Goal: Task Accomplishment & Management: Manage account settings

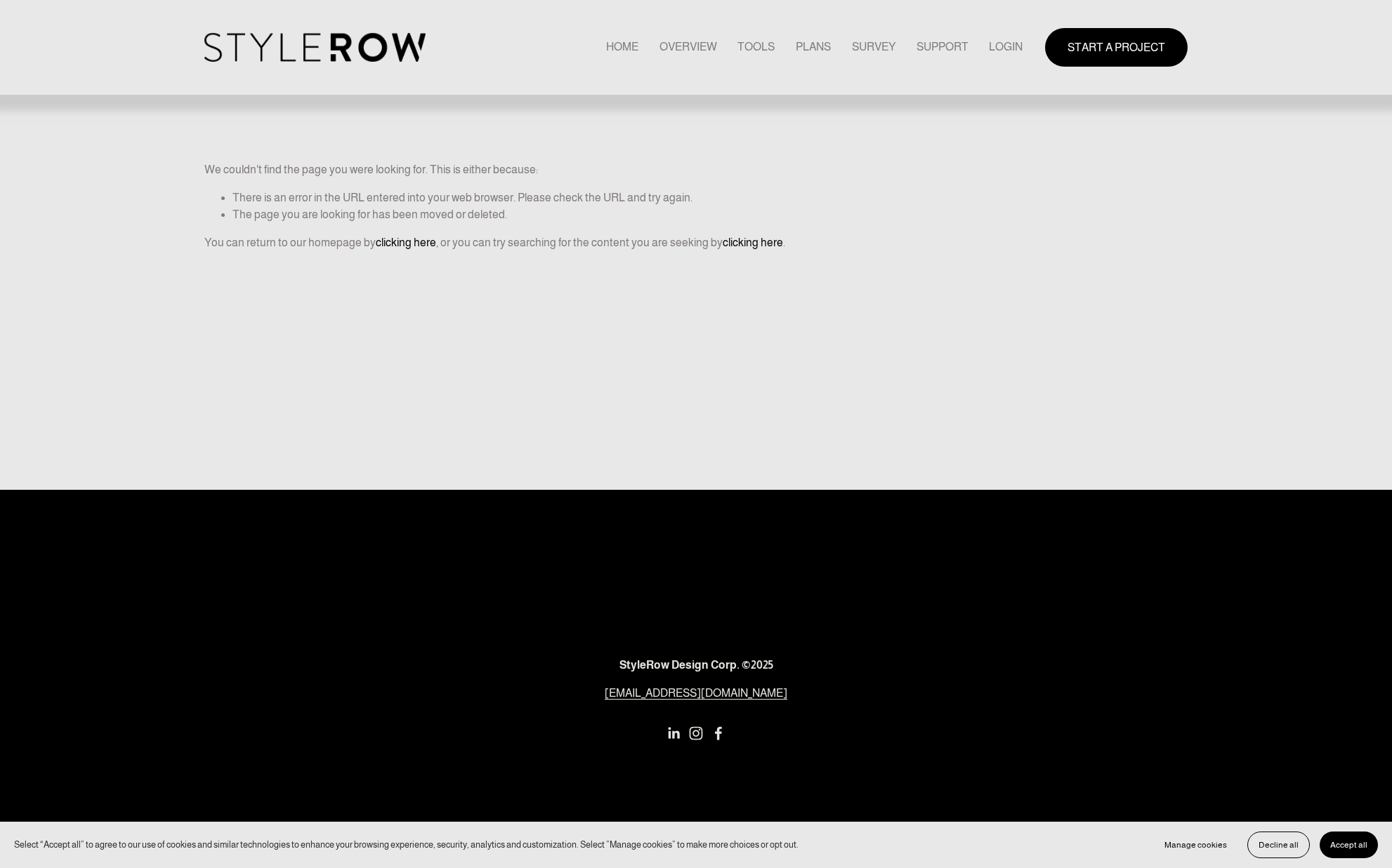
click at [996, 45] on link "LOGIN" at bounding box center [1005, 47] width 34 height 19
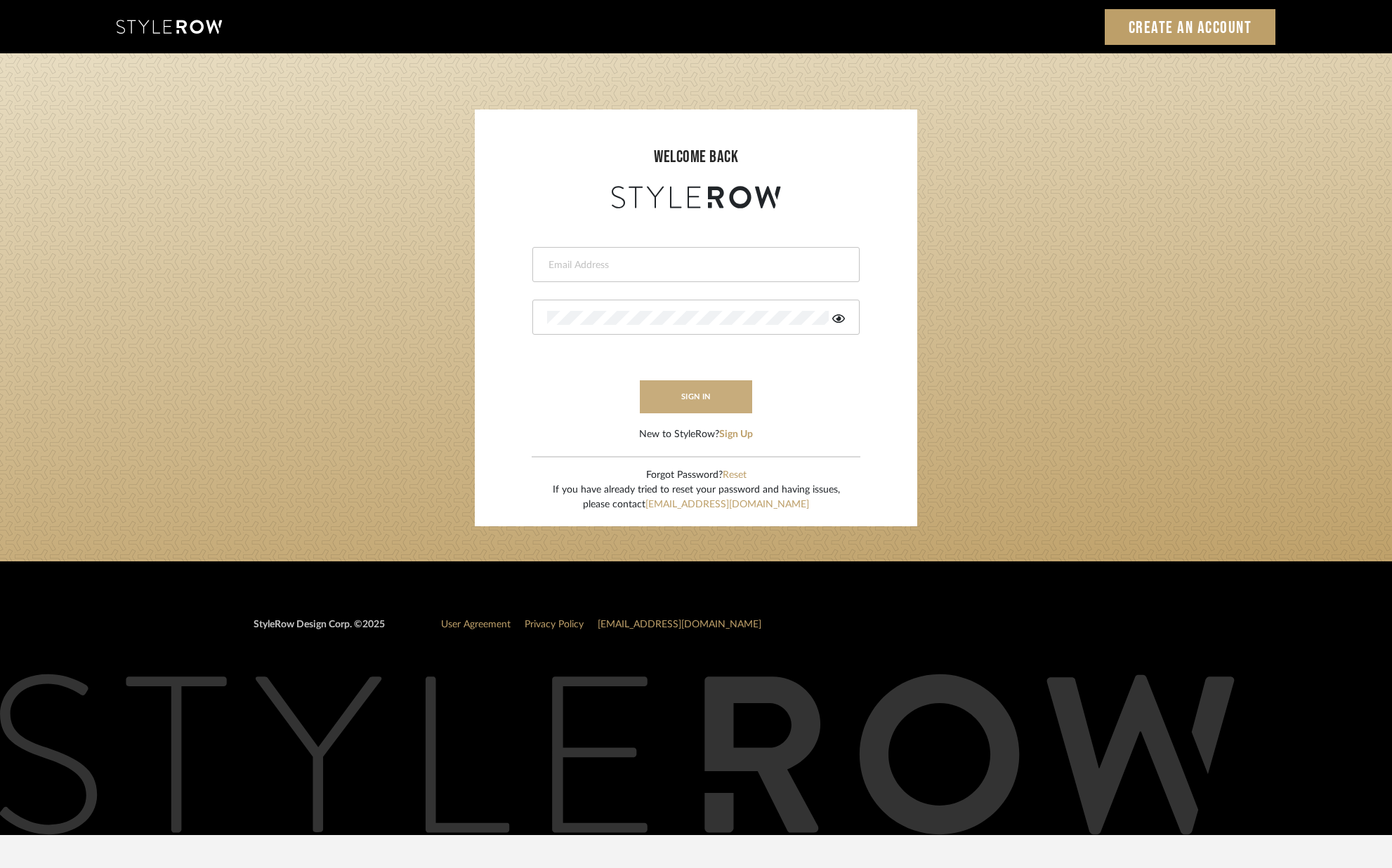
type input "alison@downeyinteriors.com"
click at [661, 405] on button "sign in" at bounding box center [696, 397] width 112 height 33
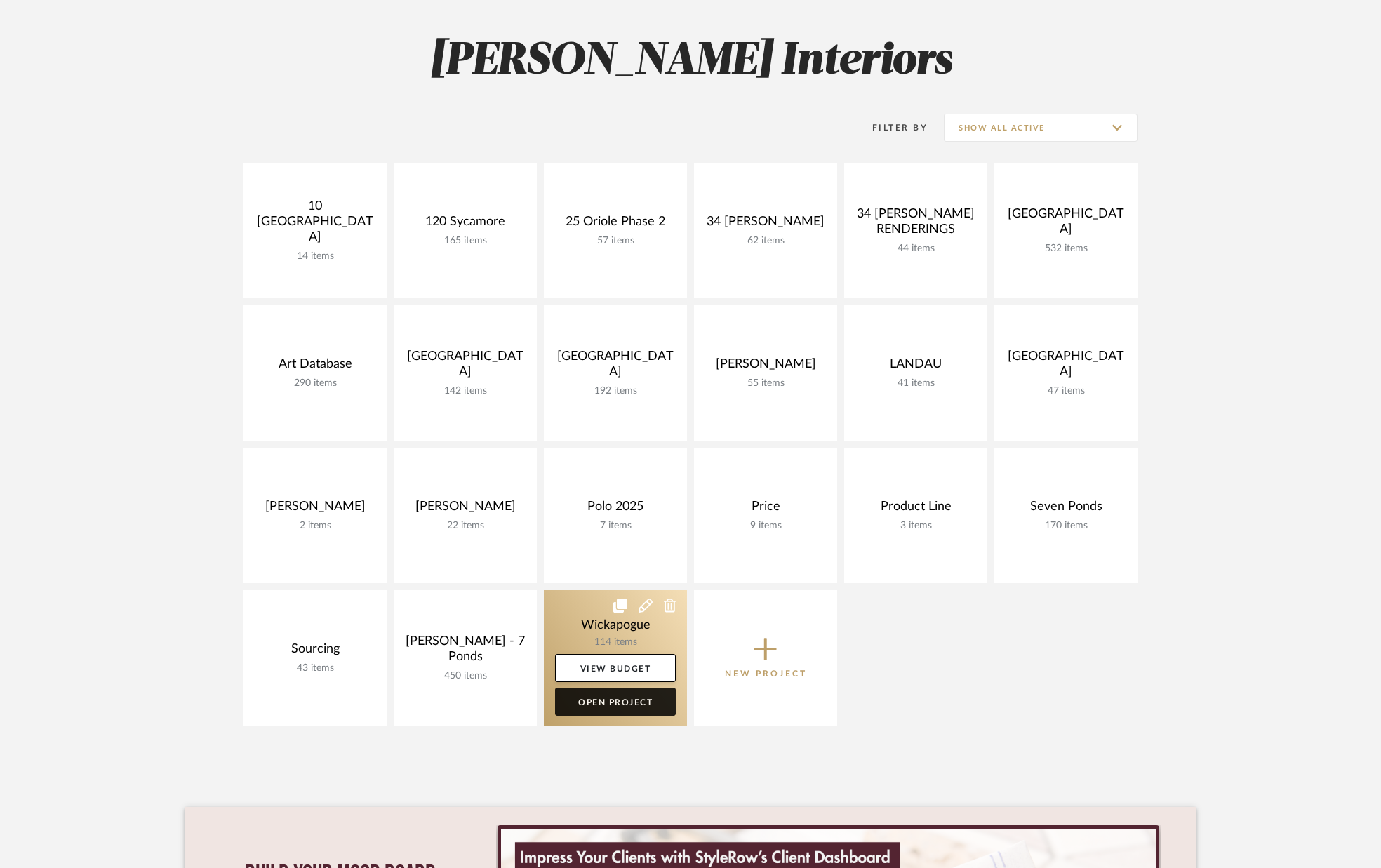
click at [616, 699] on link "Open Project" at bounding box center [616, 702] width 121 height 28
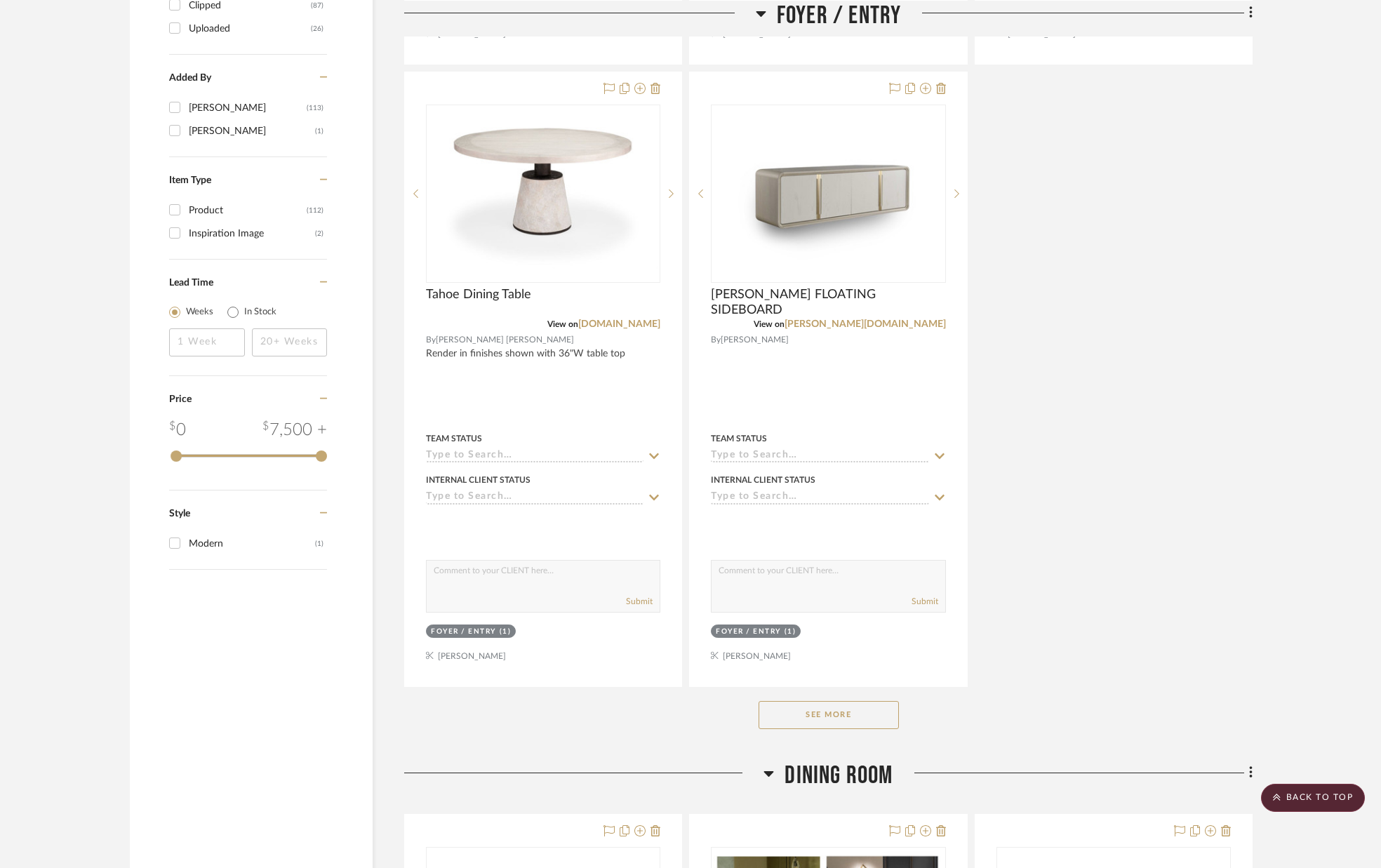
scroll to position [1557, 0]
click at [824, 718] on button "See More" at bounding box center [828, 715] width 141 height 28
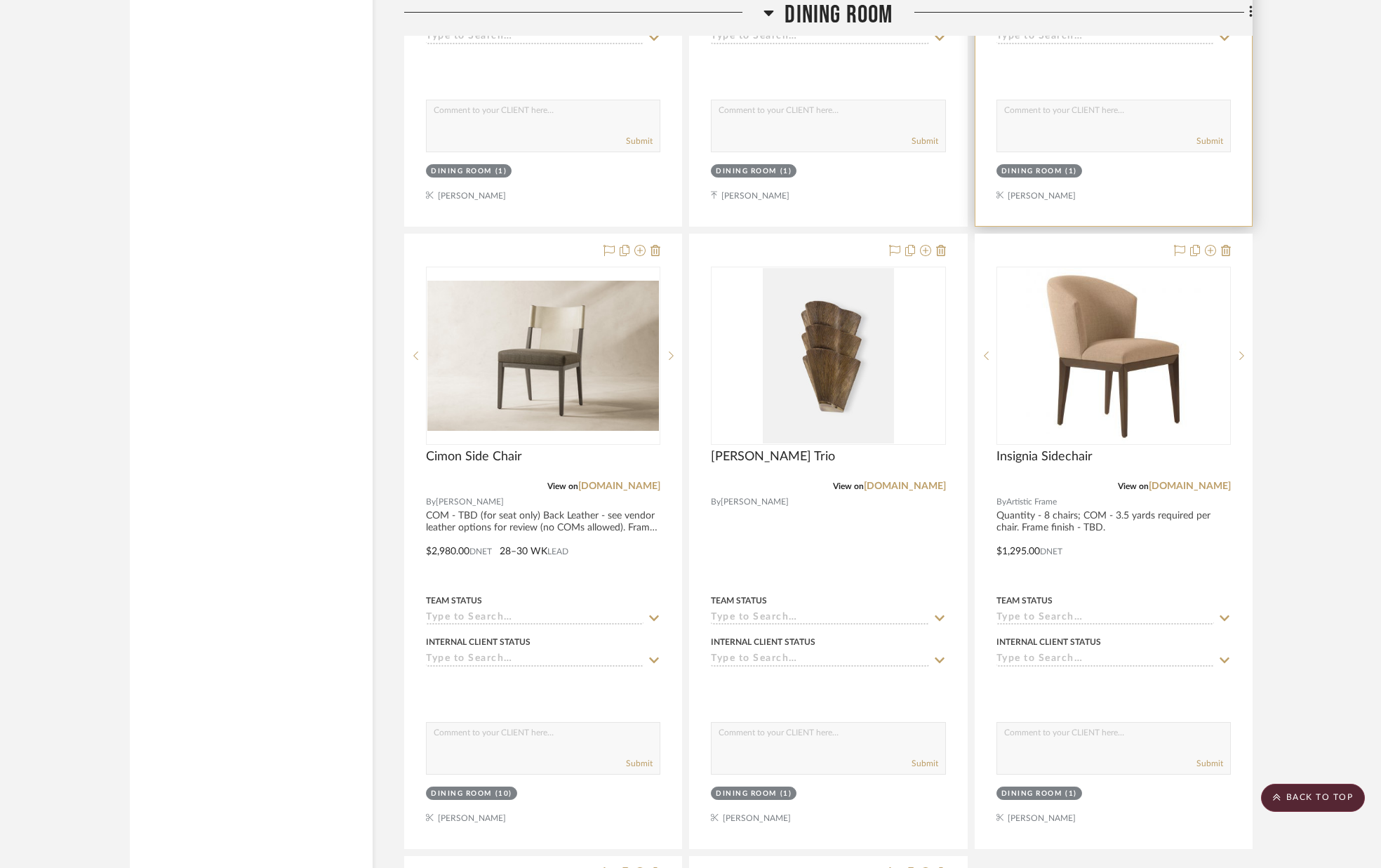
scroll to position [5246, 0]
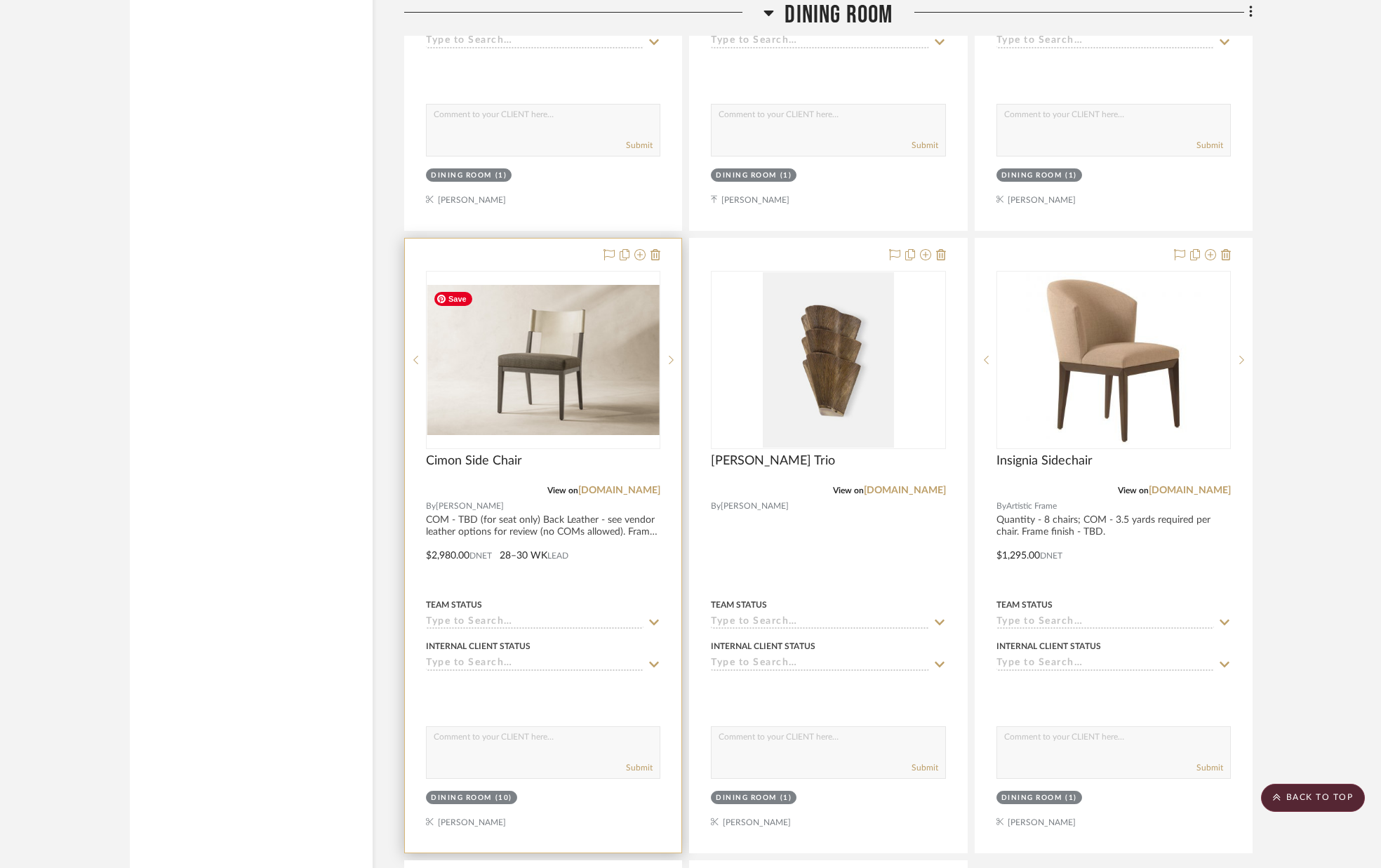
click at [559, 362] on img "0" at bounding box center [543, 360] width 231 height 150
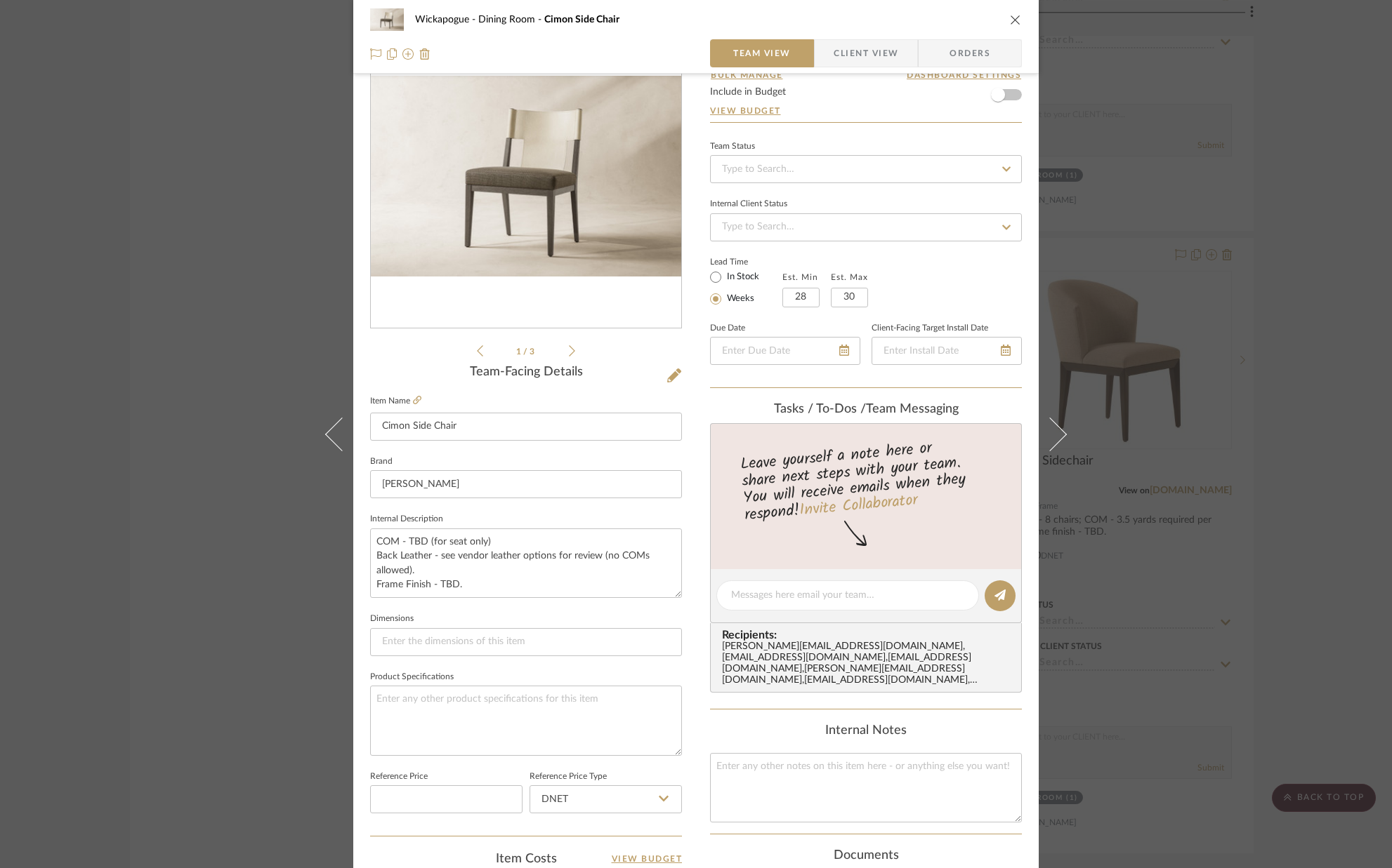
scroll to position [0, 0]
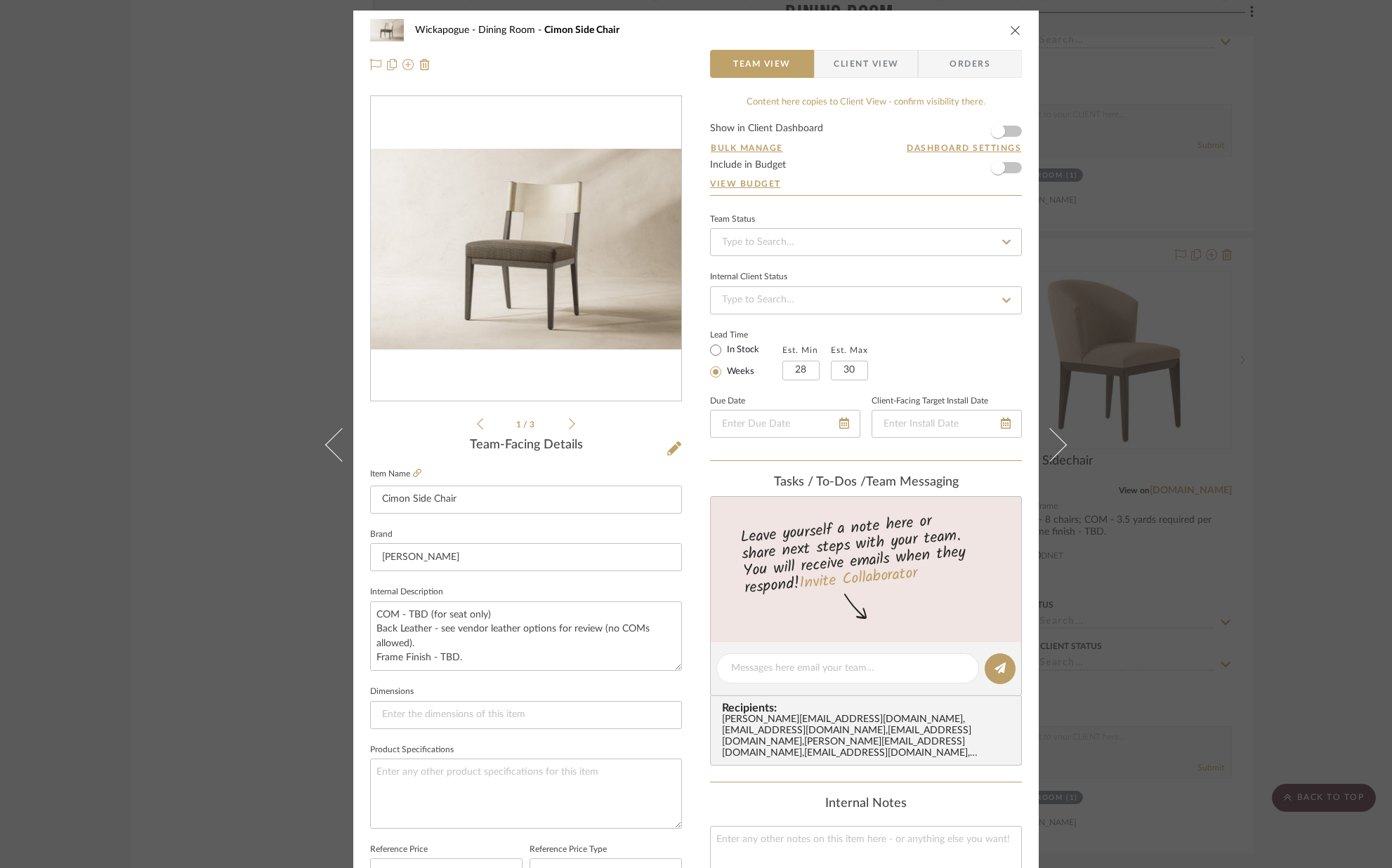
click at [1010, 26] on icon "close" at bounding box center [1016, 30] width 11 height 11
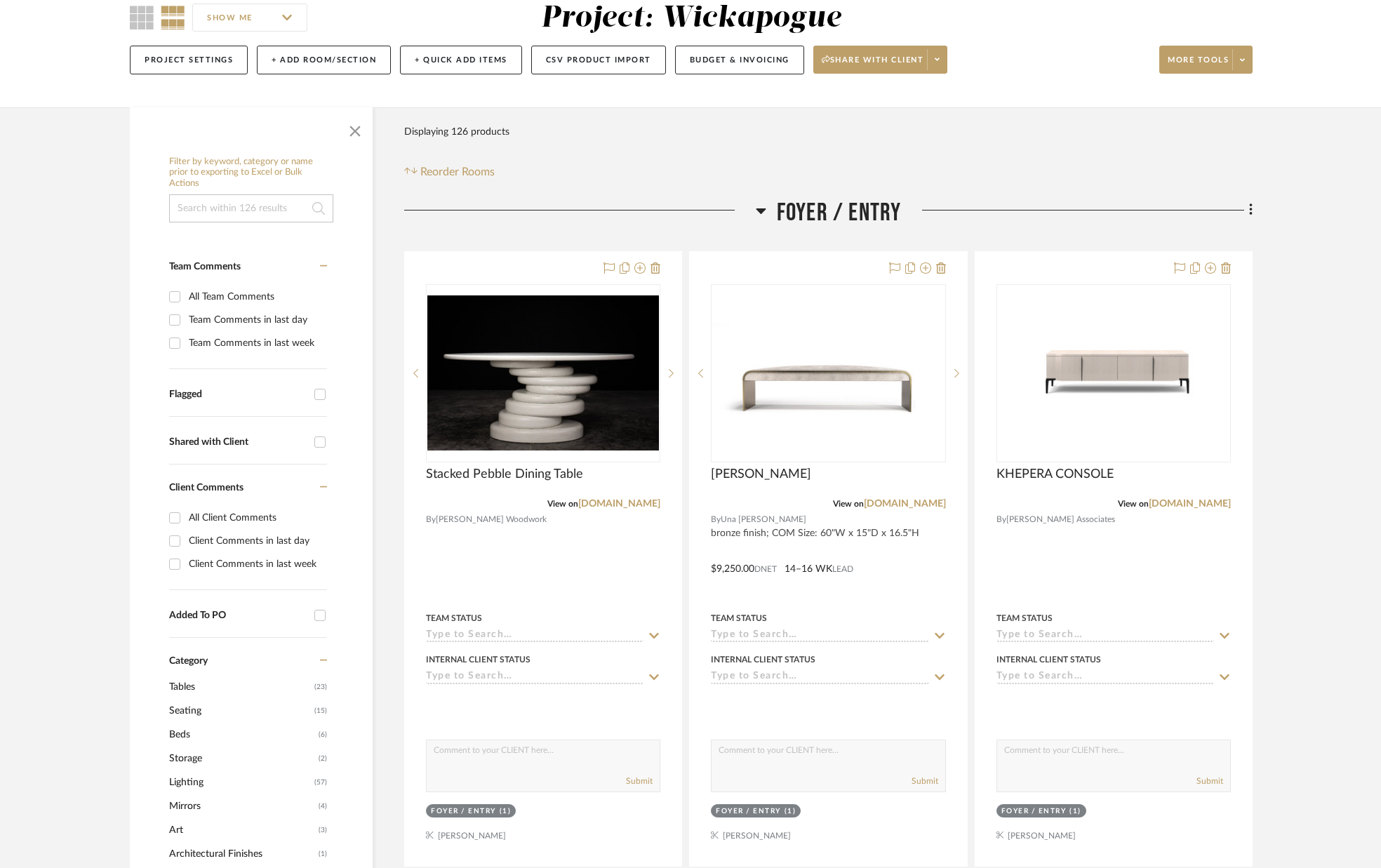
scroll to position [130, 0]
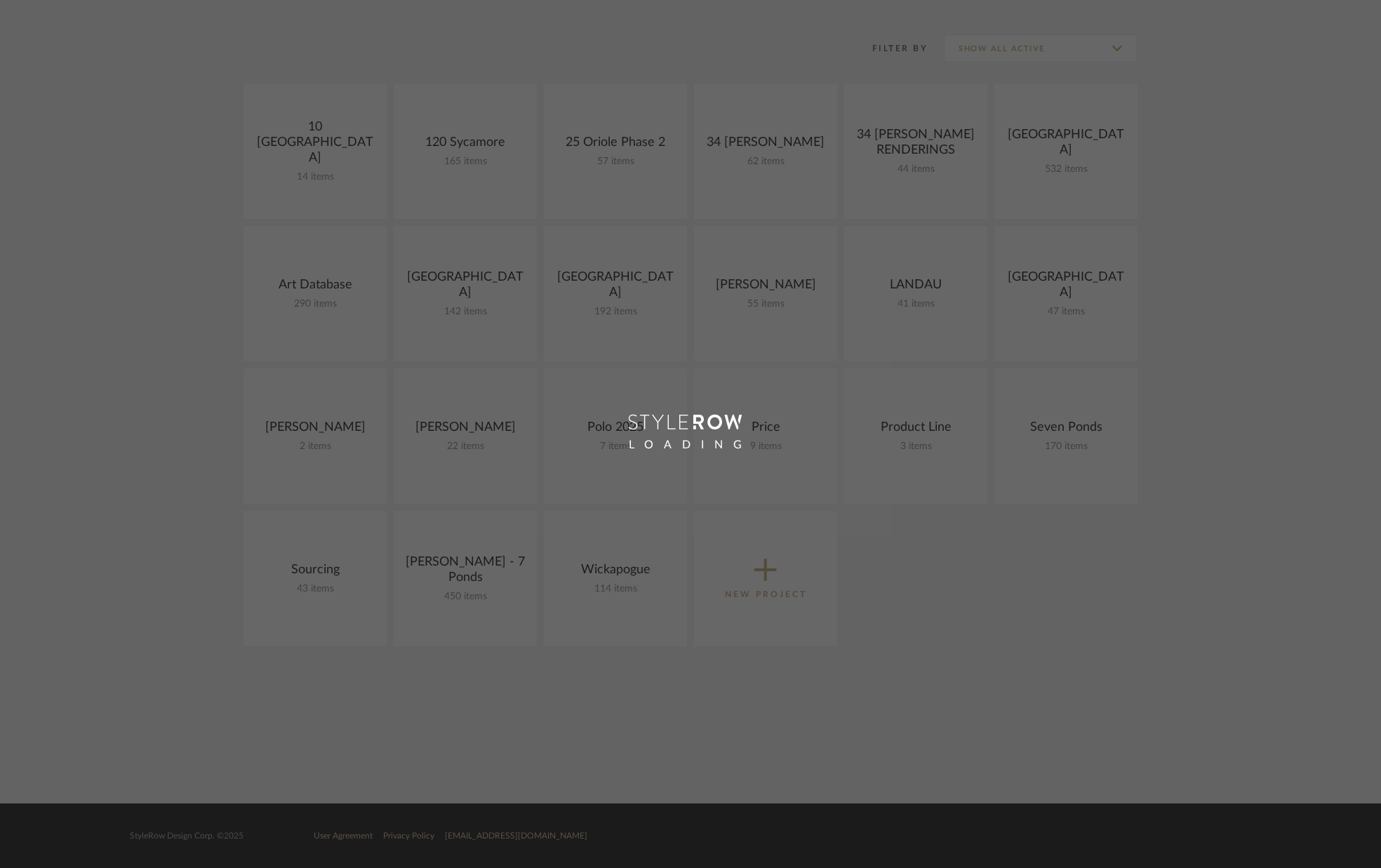
scroll to position [264, 0]
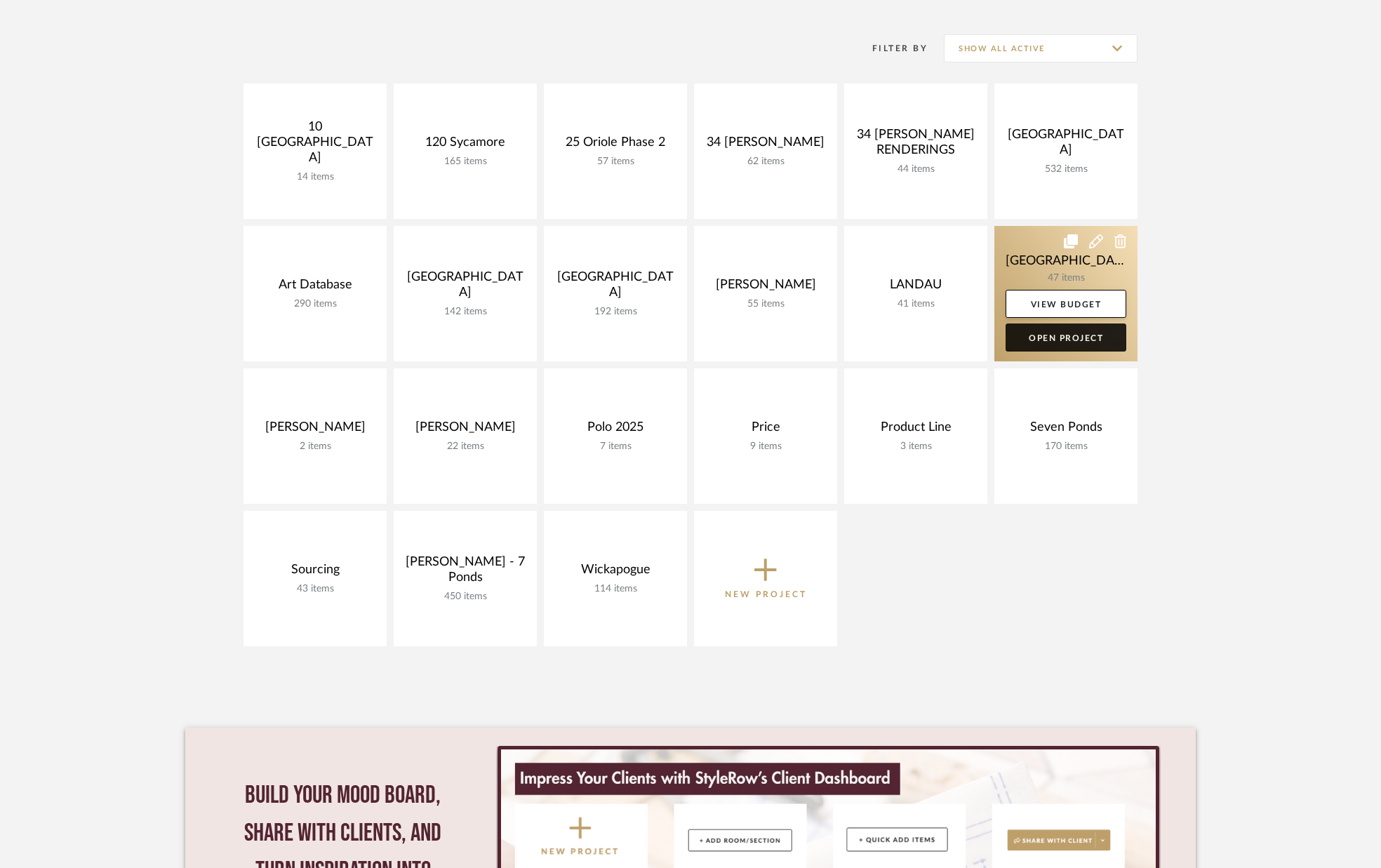
click at [1066, 340] on link "Open Project" at bounding box center [1066, 338] width 121 height 28
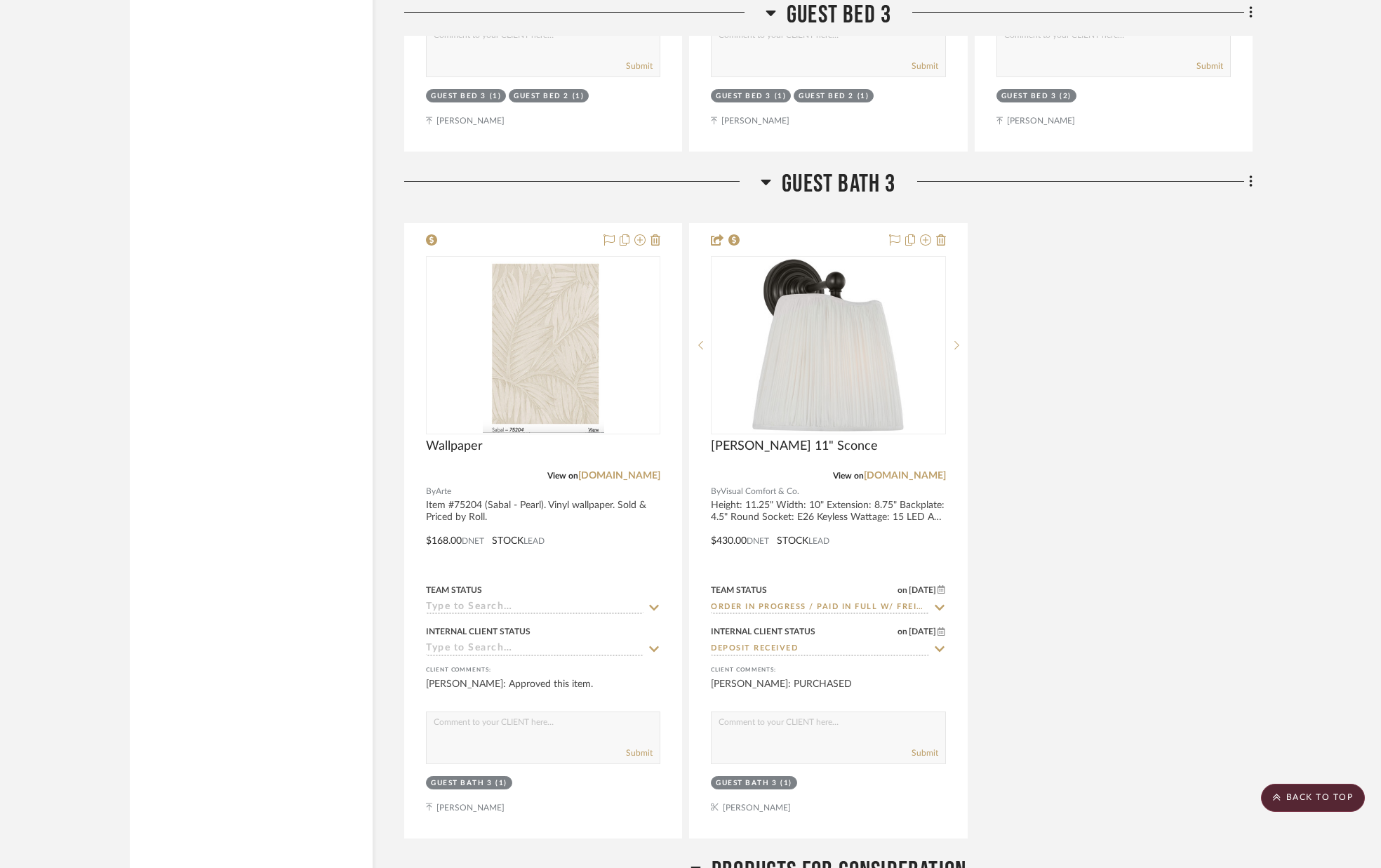
scroll to position [11009, 0]
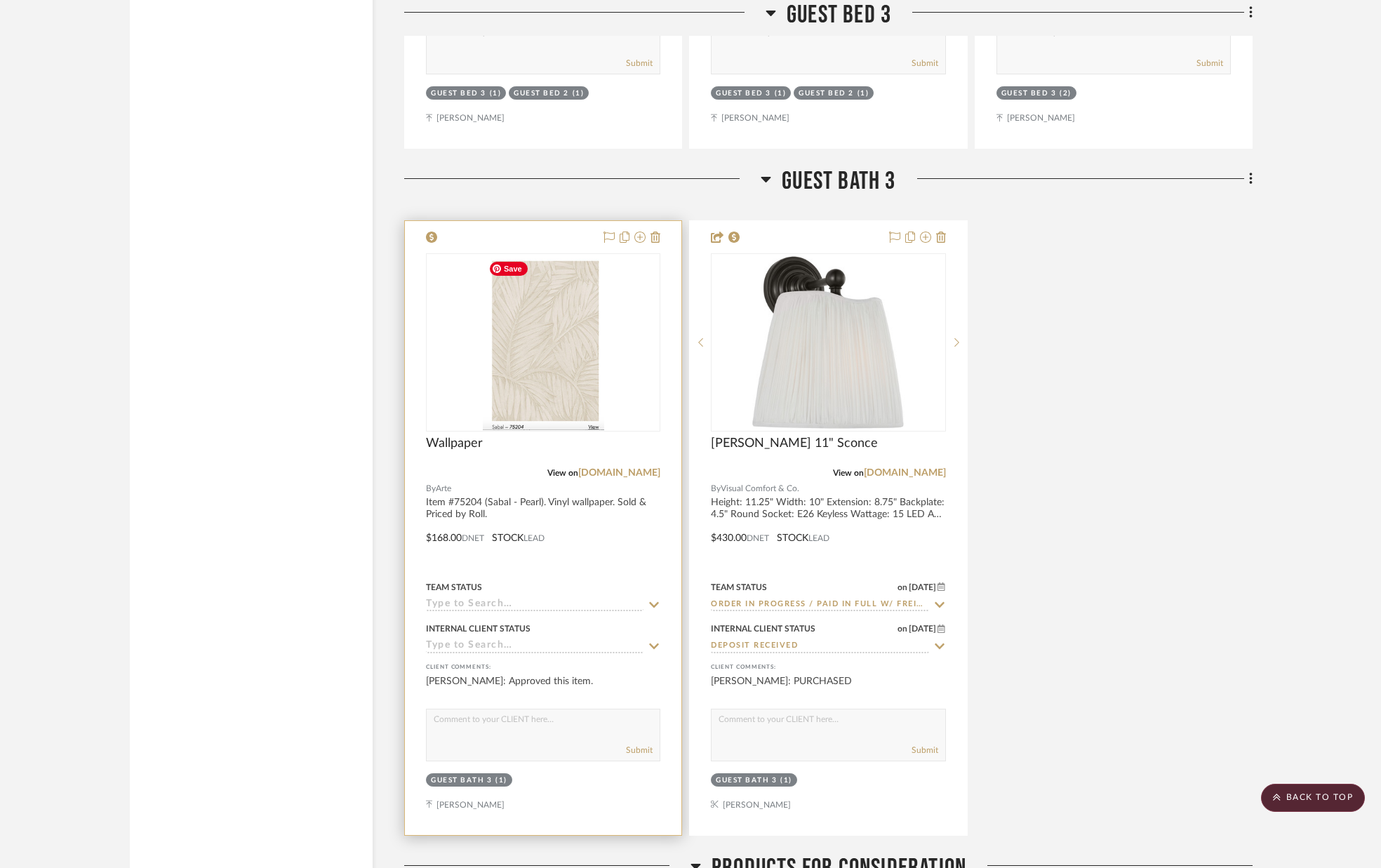
click at [556, 367] on img "0" at bounding box center [543, 343] width 122 height 176
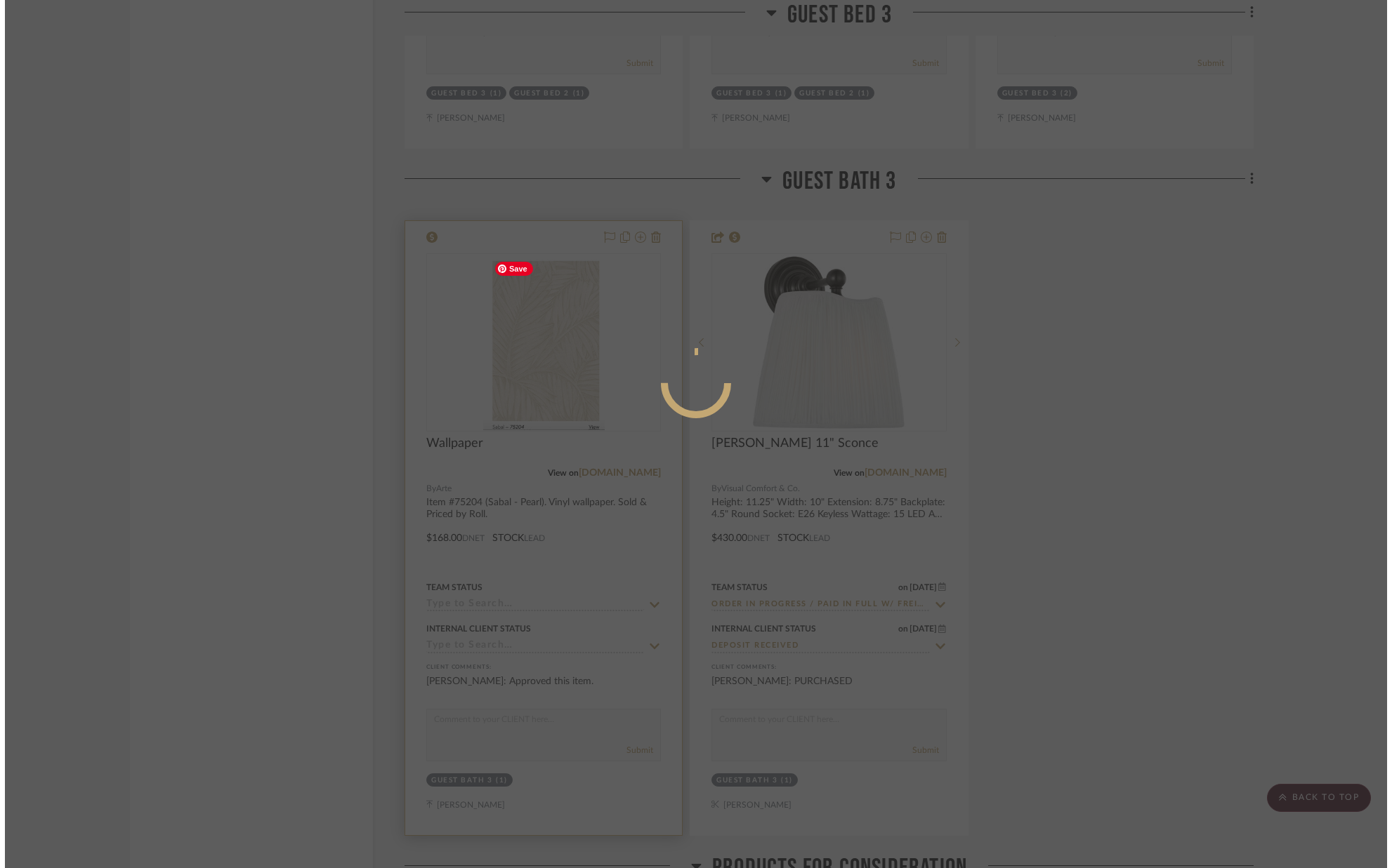
scroll to position [0, 0]
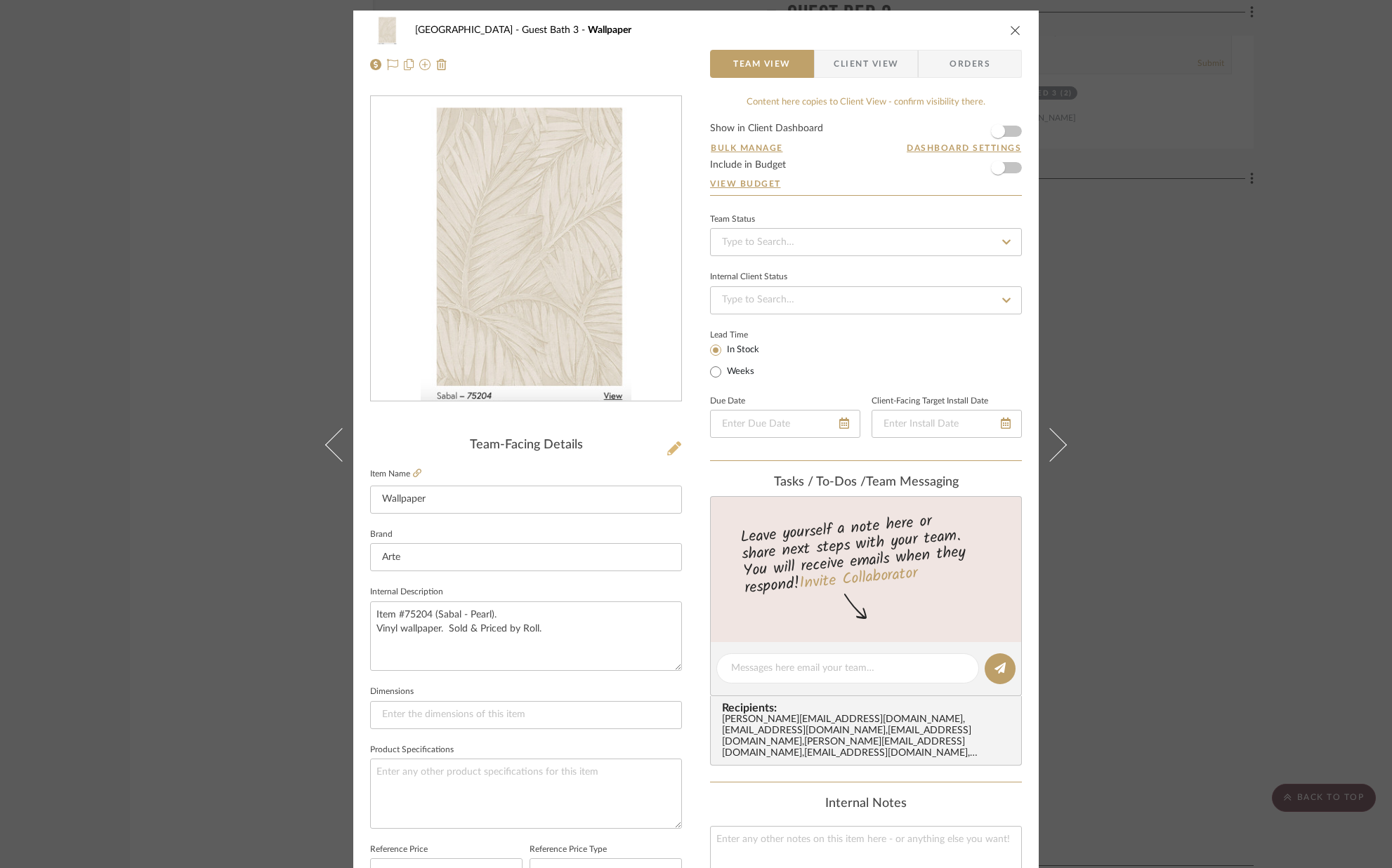
click at [672, 452] on icon at bounding box center [674, 448] width 14 height 14
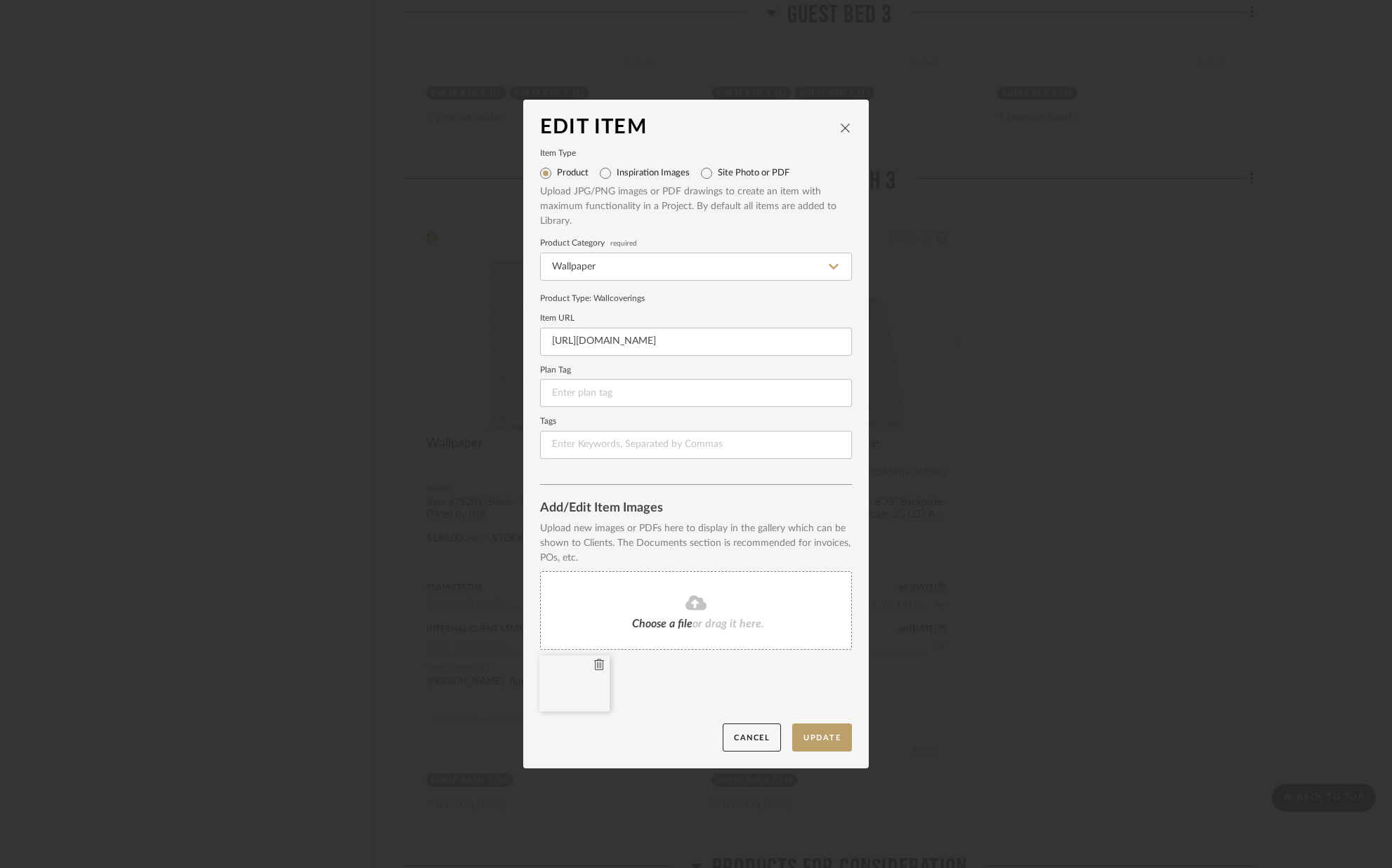
click at [594, 664] on icon at bounding box center [599, 665] width 9 height 11
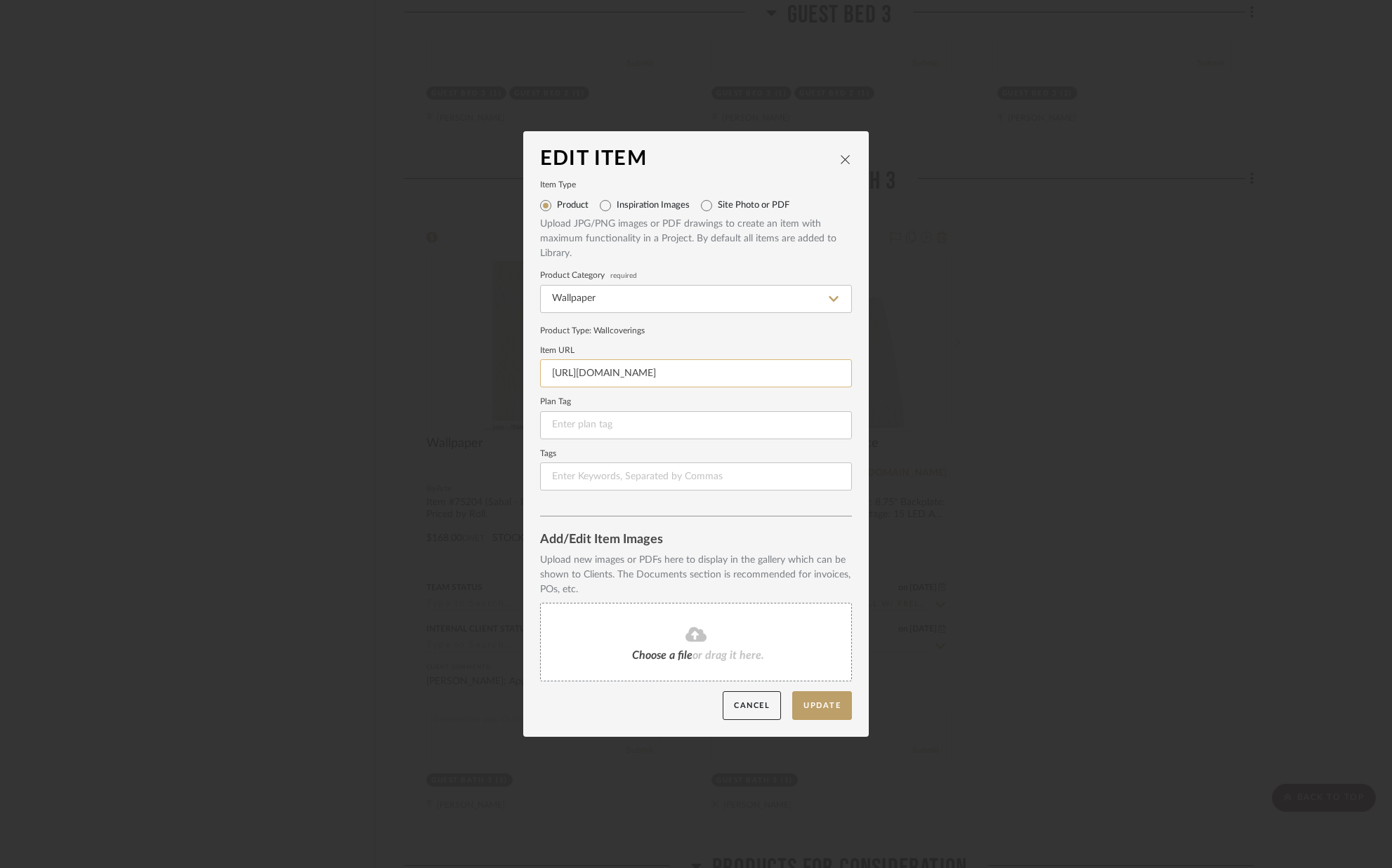
click at [541, 371] on input "[URL][DOMAIN_NAME]" at bounding box center [696, 373] width 312 height 28
drag, startPoint x: 546, startPoint y: 376, endPoint x: 909, endPoint y: 379, distance: 363.0
click at [909, 379] on div "Edit Item Item Type Product Inspiration Images Site Photo or PDF Upload JPG/PNG…" at bounding box center [696, 434] width 1392 height 868
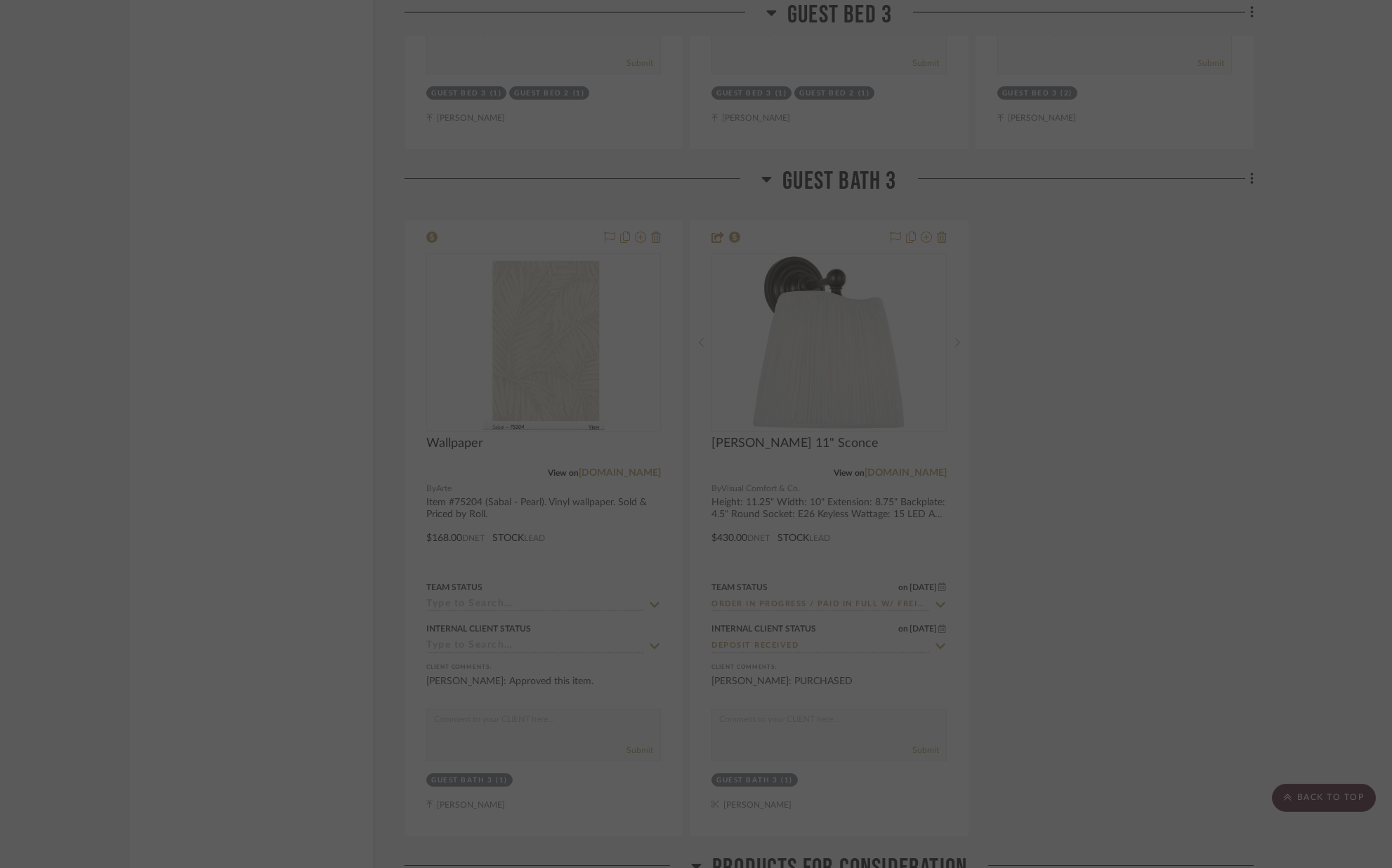
scroll to position [0, 0]
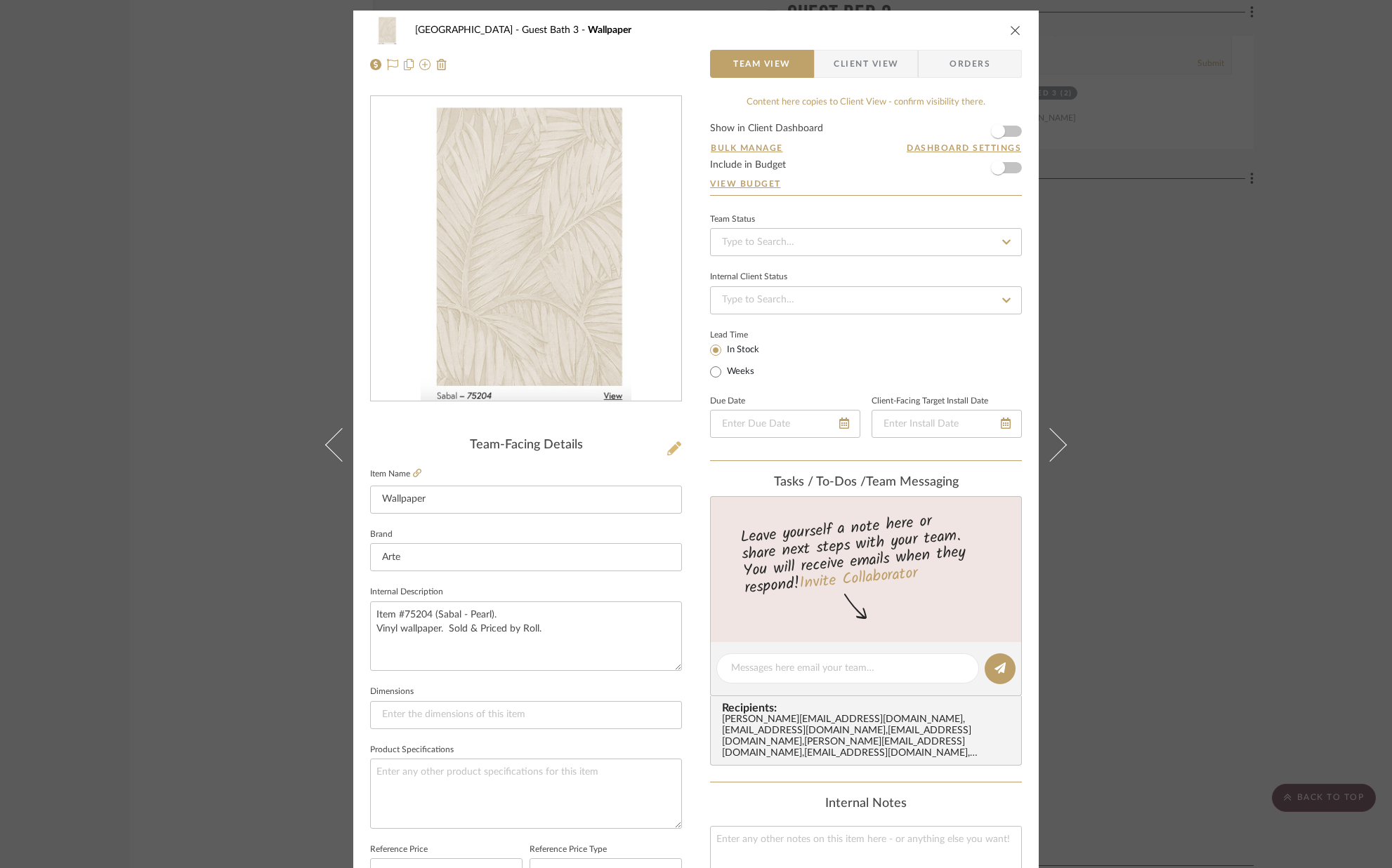
click at [668, 447] on icon at bounding box center [674, 448] width 14 height 14
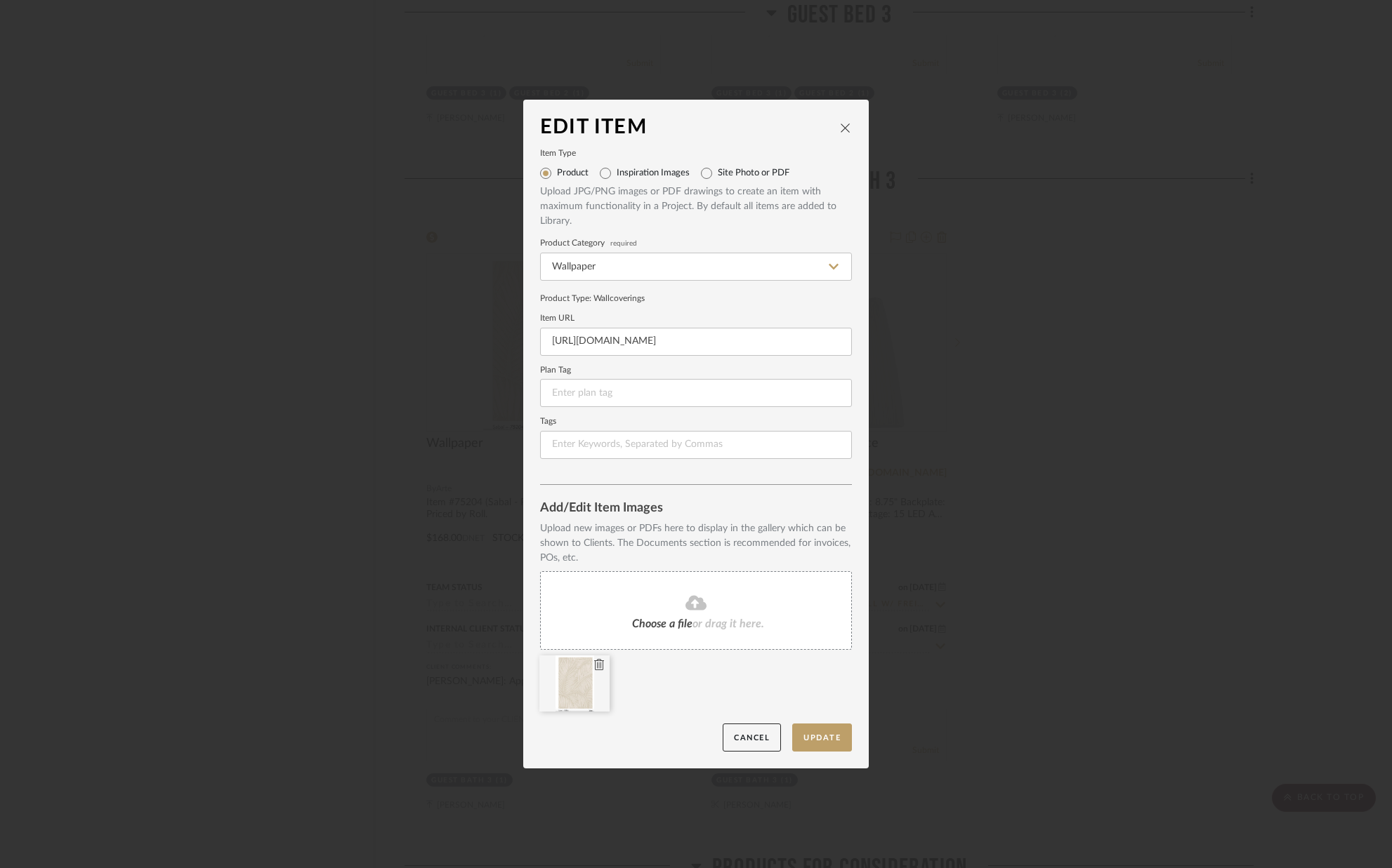
click at [595, 668] on icon at bounding box center [599, 665] width 9 height 11
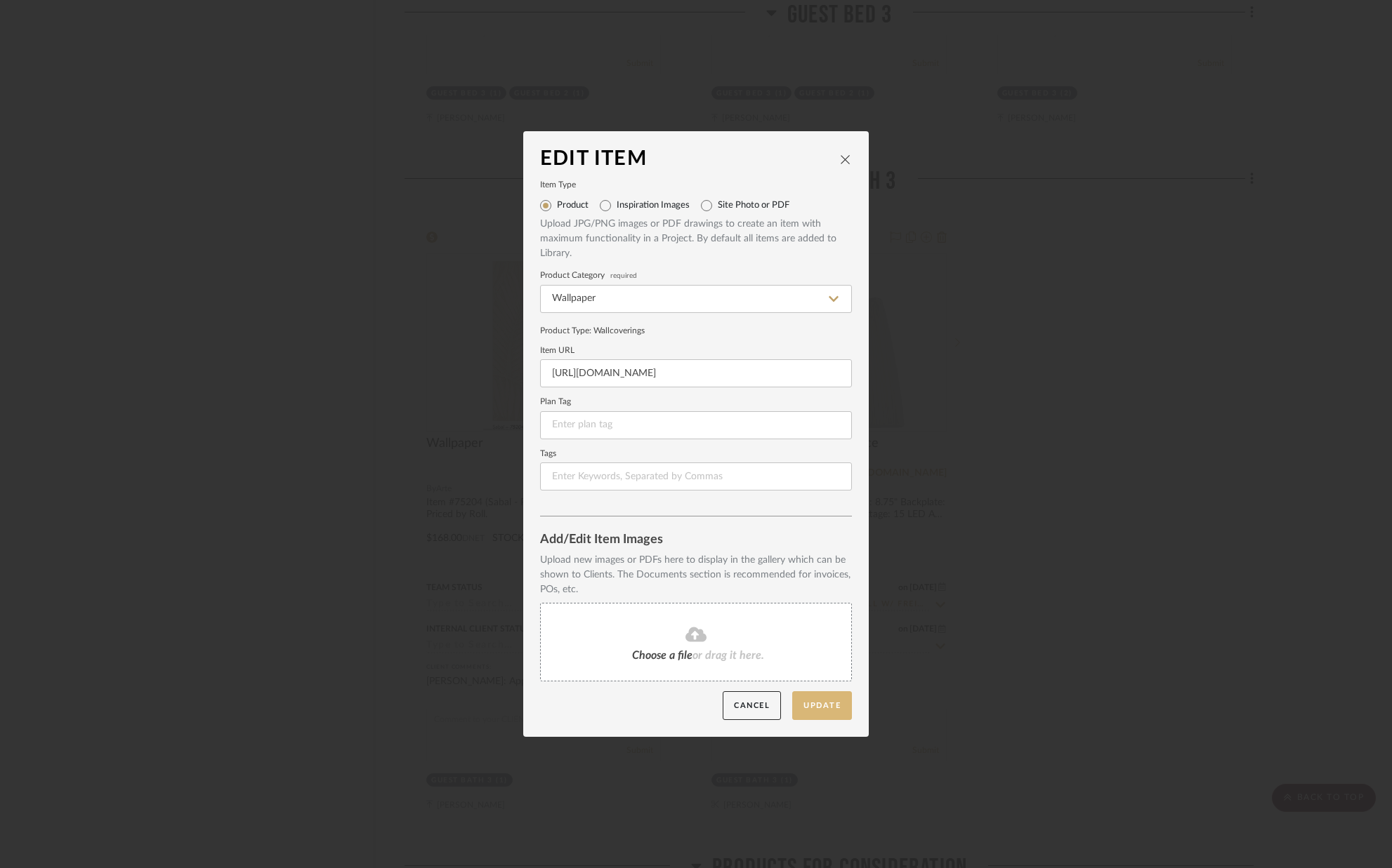
click at [826, 712] on button "Update" at bounding box center [821, 706] width 60 height 28
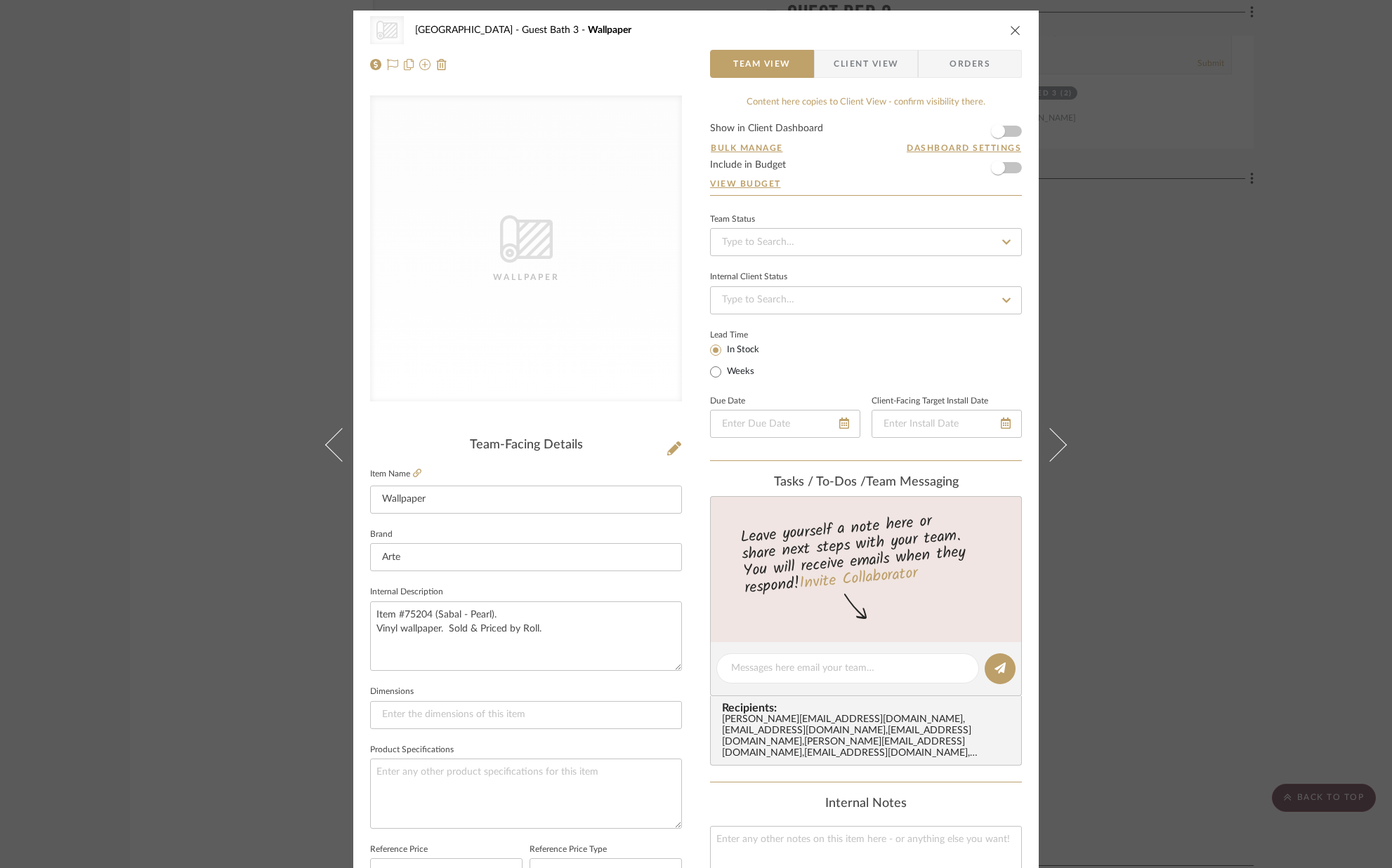
click at [1013, 31] on icon "close" at bounding box center [1016, 30] width 11 height 11
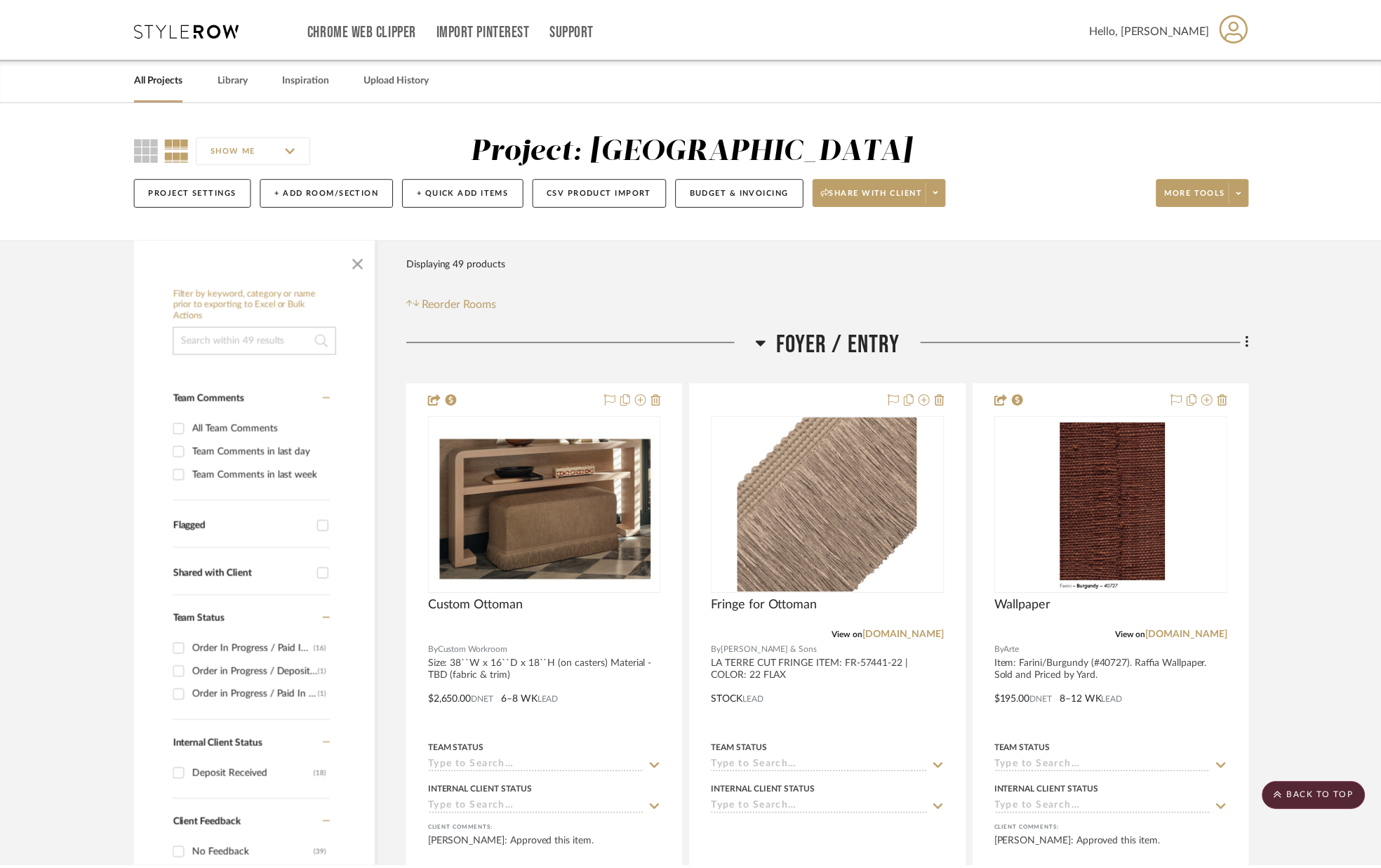
scroll to position [11009, 0]
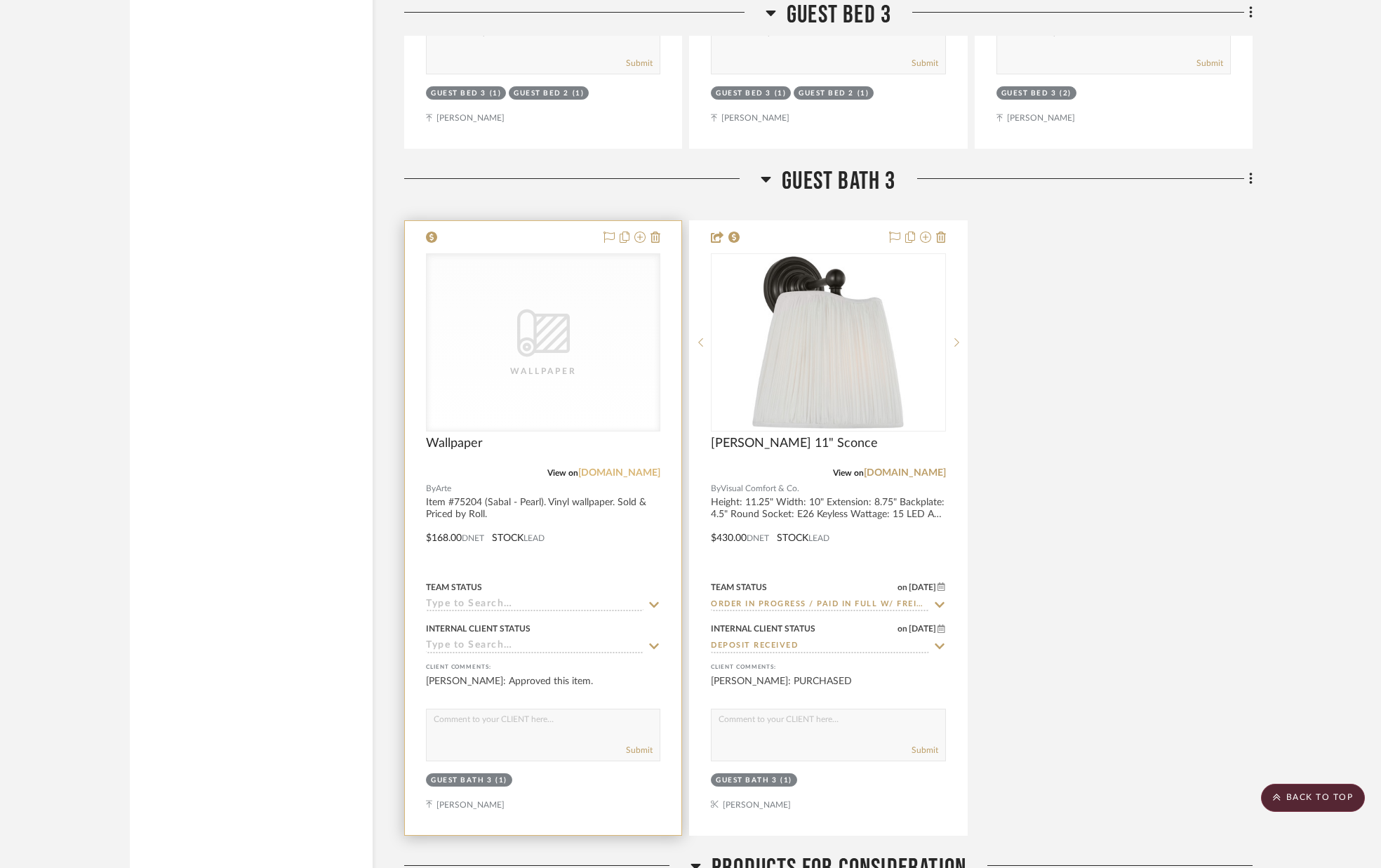
click at [612, 472] on link "[DOMAIN_NAME]" at bounding box center [619, 473] width 82 height 9
click at [636, 471] on link "[DOMAIN_NAME]" at bounding box center [619, 473] width 82 height 9
click at [632, 304] on div "CategoryIconWallcovering Created with Sketch. Wallpaper" at bounding box center [543, 342] width 233 height 177
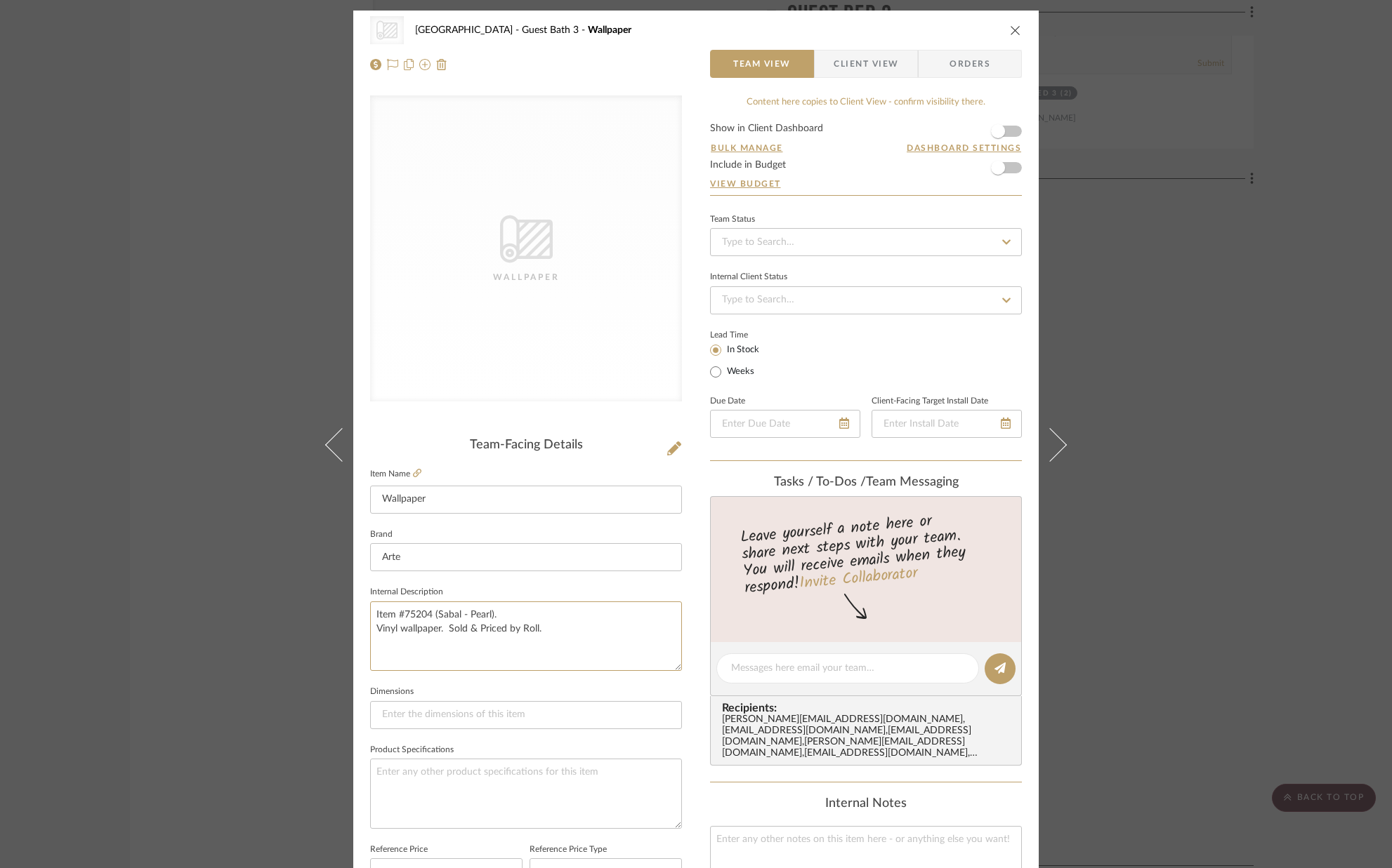
drag, startPoint x: 555, startPoint y: 625, endPoint x: 300, endPoint y: 600, distance: 256.2
click at [301, 604] on div "CategoryIconWallcovering Created with Sketch. Wallpaper [GEOGRAPHIC_DATA] Guest…" at bounding box center [696, 434] width 1392 height 868
click at [415, 555] on input "Arte" at bounding box center [526, 557] width 312 height 28
click at [402, 619] on textarea at bounding box center [526, 637] width 312 height 70
click at [671, 447] on icon at bounding box center [674, 448] width 14 height 14
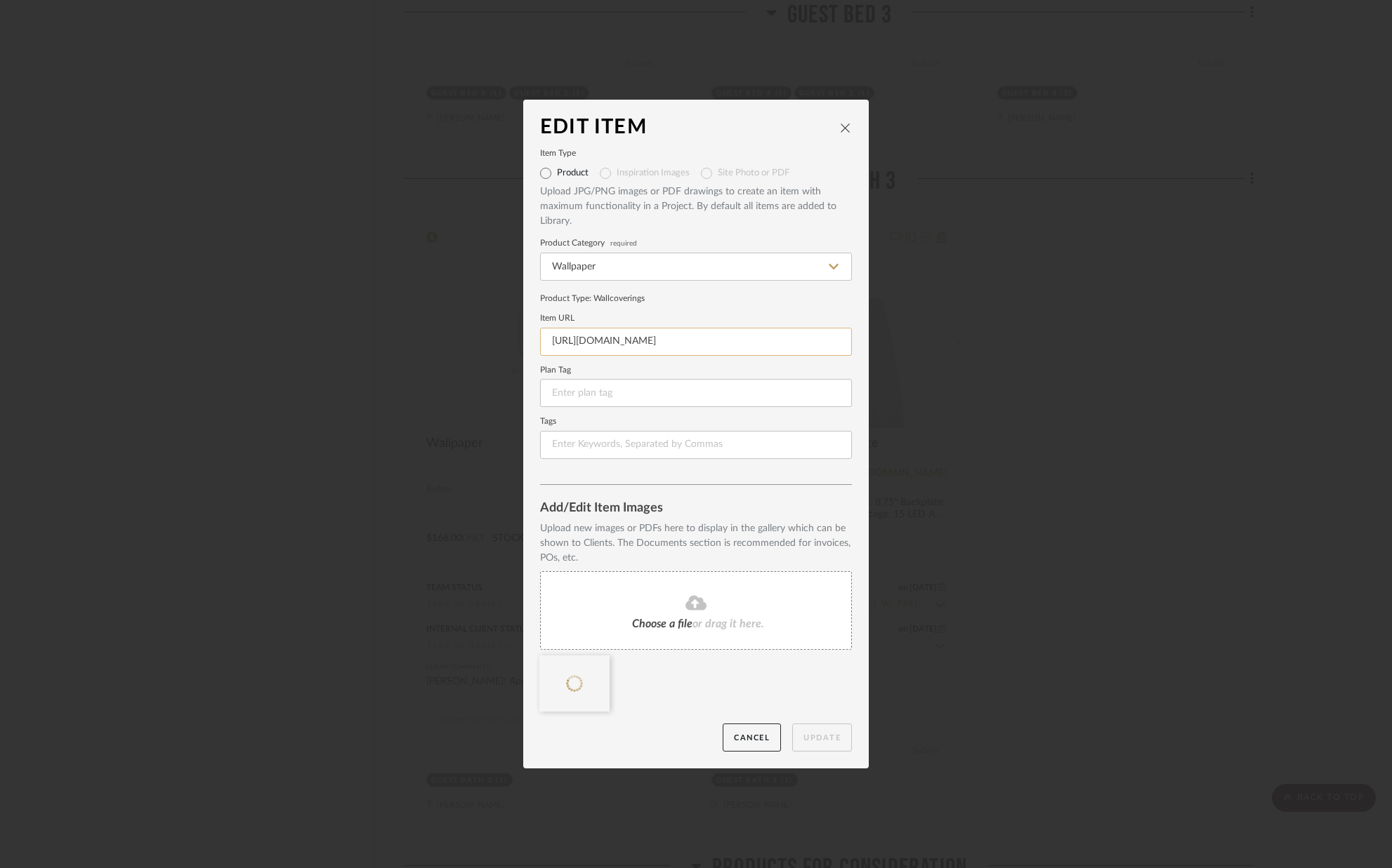
click at [810, 343] on input "[URL][DOMAIN_NAME]" at bounding box center [696, 342] width 312 height 28
drag, startPoint x: 790, startPoint y: 341, endPoint x: 502, endPoint y: 342, distance: 288.0
click at [502, 342] on div "Edit Item Item Type Product Inspiration Images Site Photo or PDF Upload JPG/PNG…" at bounding box center [696, 434] width 1392 height 868
drag, startPoint x: 596, startPoint y: 346, endPoint x: 490, endPoint y: 348, distance: 106.0
click at [501, 349] on div "Edit Item Item Type Product Inspiration Images Site Photo or PDF Upload JPG/PNG…" at bounding box center [696, 434] width 1392 height 868
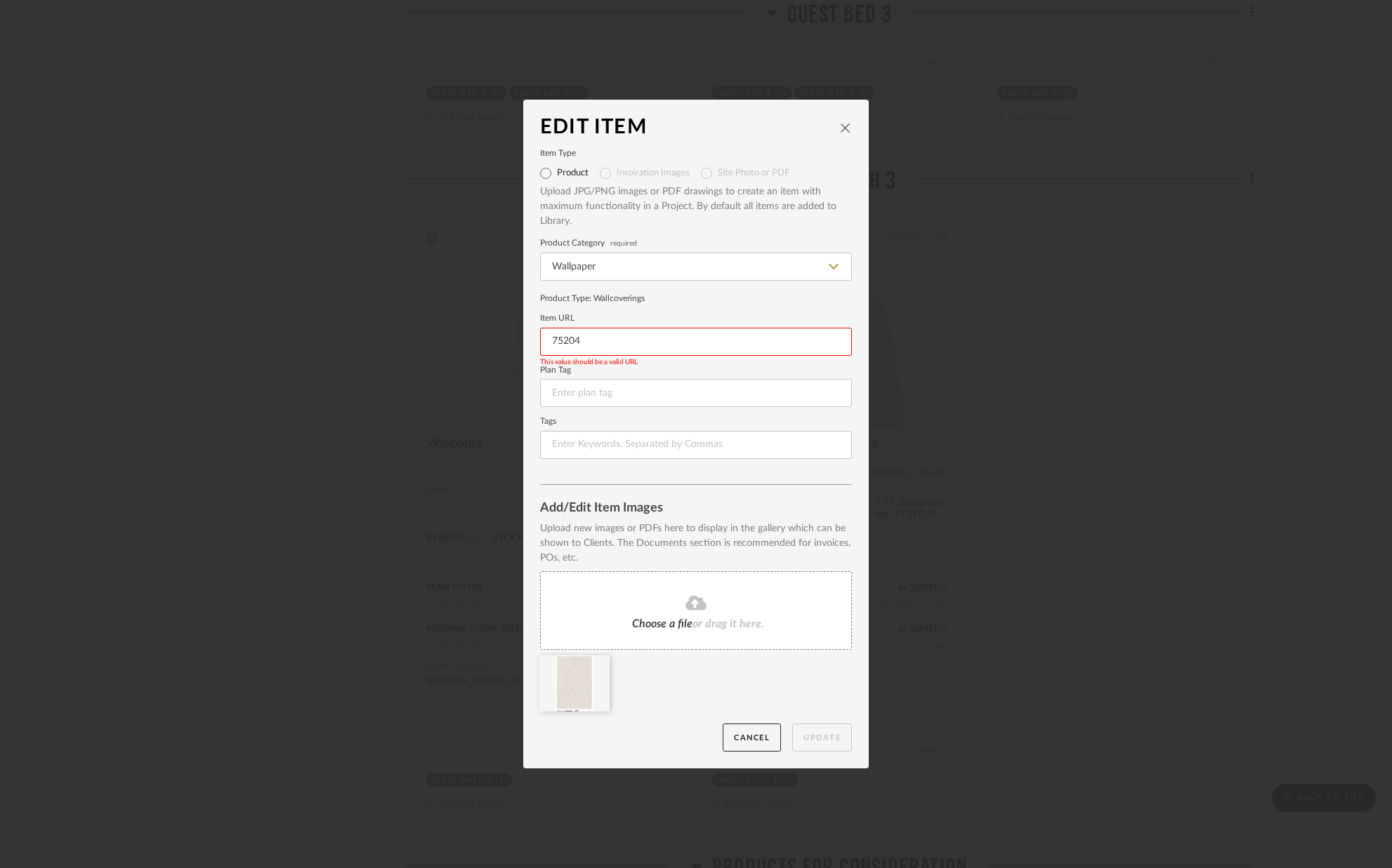
type input "7520"
drag, startPoint x: 567, startPoint y: 340, endPoint x: 538, endPoint y: 340, distance: 29.0
click at [540, 340] on input "7520" at bounding box center [696, 342] width 312 height 28
paste input "[URL][DOMAIN_NAME]"
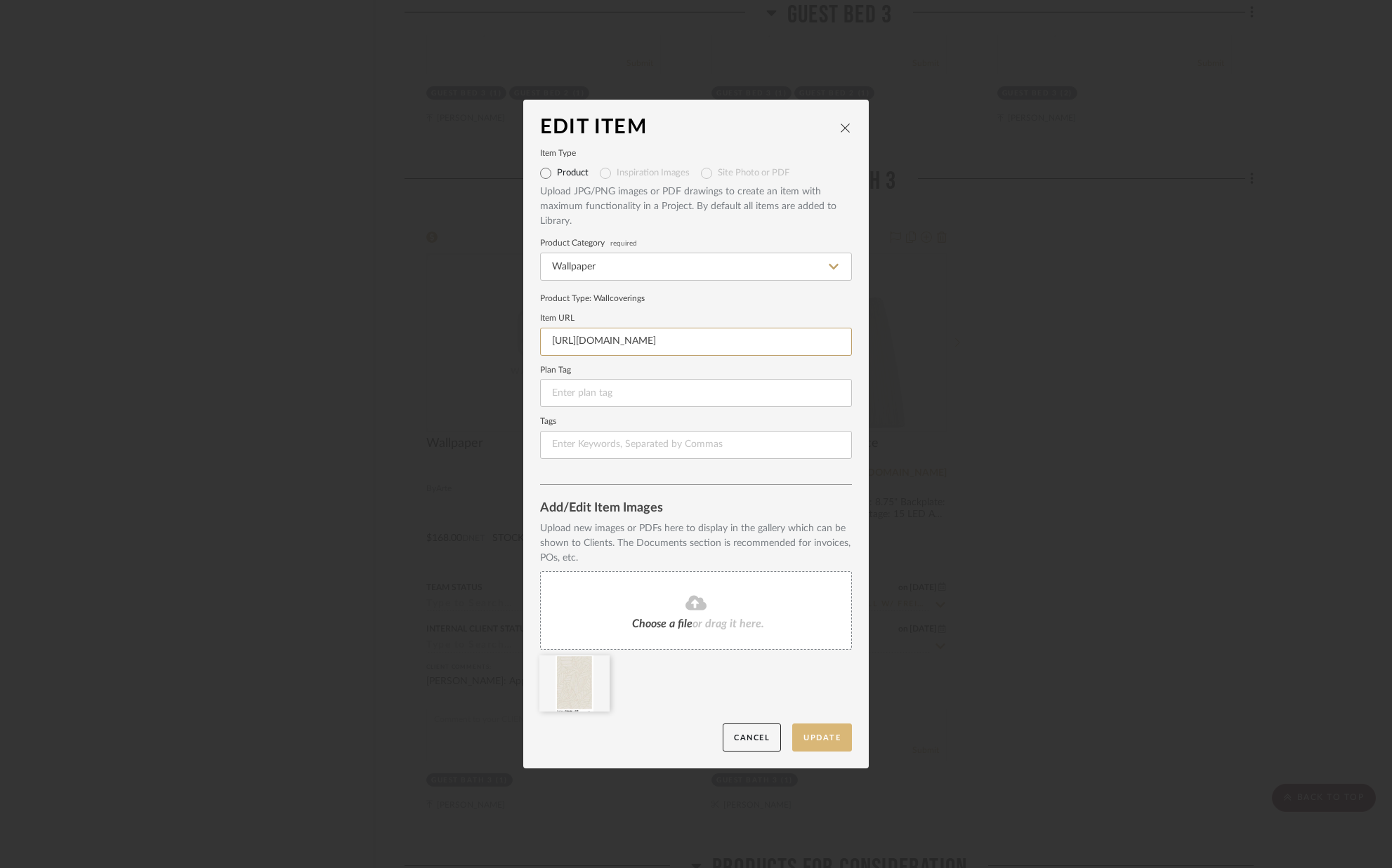
type input "[URL][DOMAIN_NAME]"
click at [813, 740] on button "Update" at bounding box center [821, 738] width 60 height 28
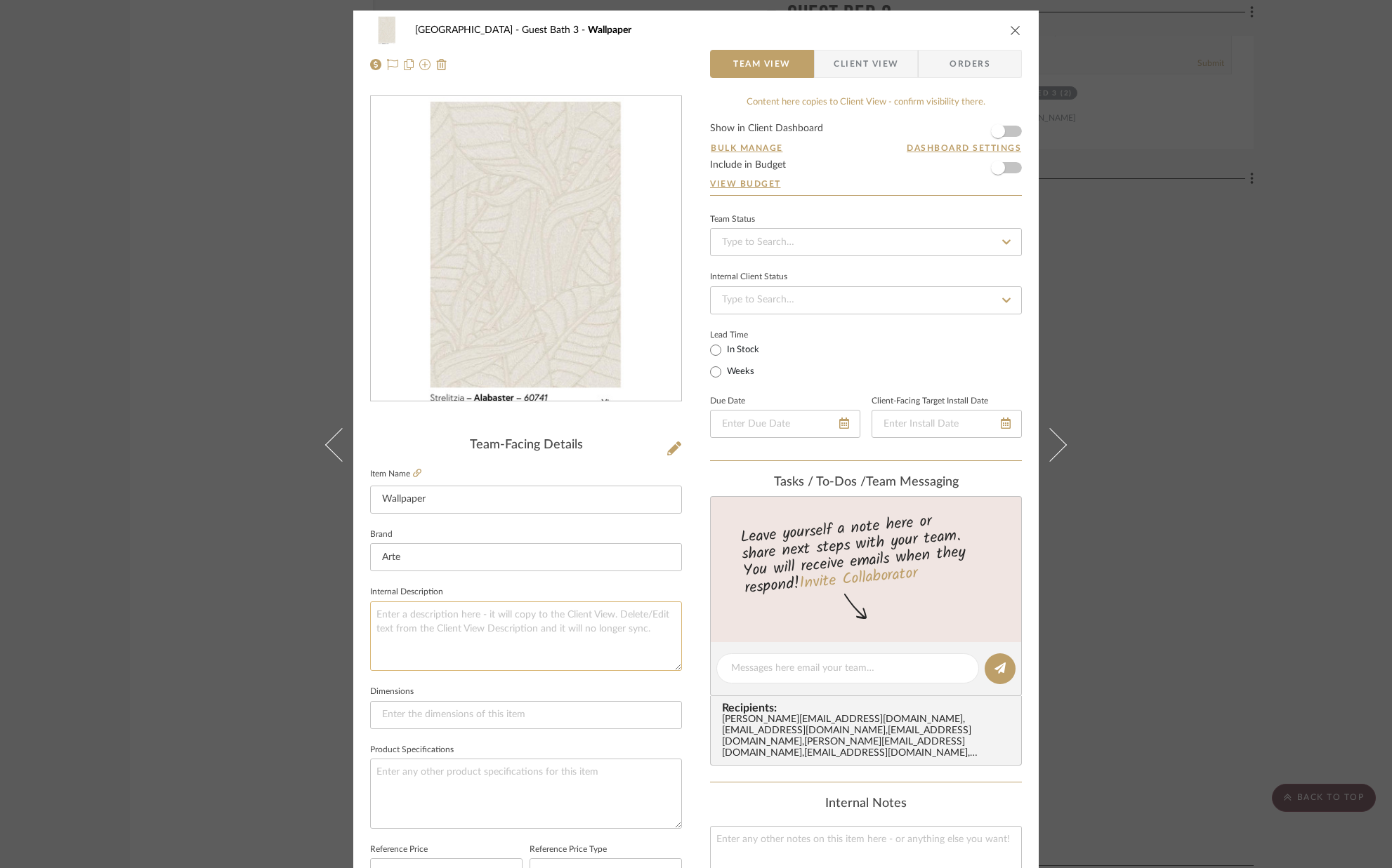
drag, startPoint x: 446, startPoint y: 623, endPoint x: 444, endPoint y: 609, distance: 14.1
click at [446, 622] on textarea at bounding box center [526, 637] width 312 height 70
type textarea "Item #60741 (Strelitzia - [GEOGRAPHIC_DATA])."
click at [507, 679] on sr-form-field "Internal Description Item #60741 (Strelitzia - [GEOGRAPHIC_DATA])." at bounding box center [526, 633] width 312 height 100
click at [1012, 26] on icon "close" at bounding box center [1016, 30] width 11 height 11
